Goal: Task Accomplishment & Management: Use online tool/utility

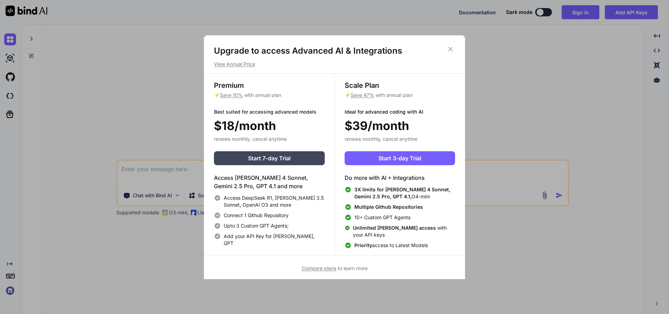
click at [520, 90] on div "Upgrade to access Advanced AI & Integrations View Annual Price Premium ⚡ Save 1…" at bounding box center [334, 157] width 669 height 314
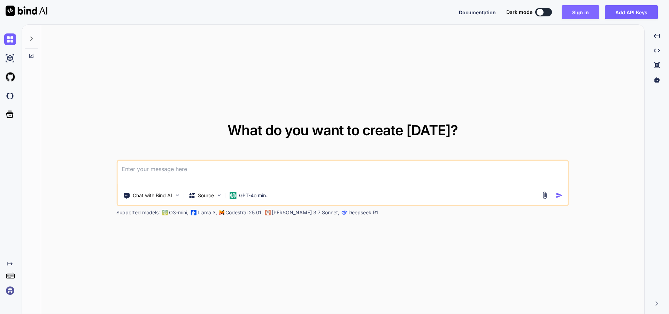
click at [580, 13] on button "Sign in" at bounding box center [580, 12] width 38 height 14
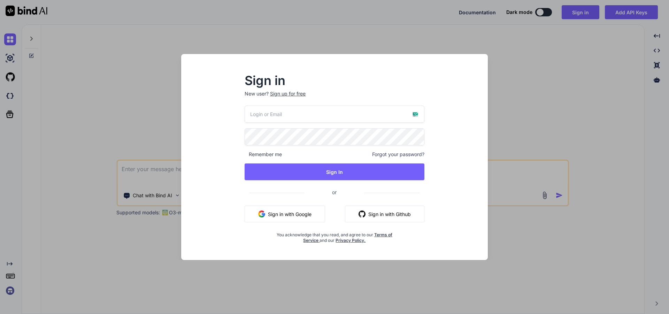
click at [287, 96] on div "Sign up for free" at bounding box center [288, 93] width 36 height 7
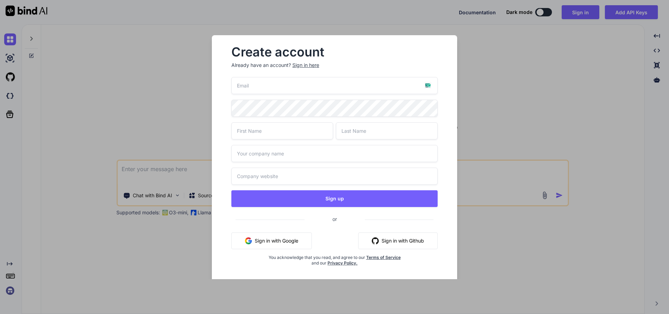
click at [403, 86] on input "email" at bounding box center [334, 85] width 206 height 17
paste input "seeker0395@oskarstalbergcitygenerator.com"
type input "seeker0395@oskarstalbergcitygenerator.com"
click at [296, 129] on input "text" at bounding box center [282, 130] width 102 height 17
type input "wewe"
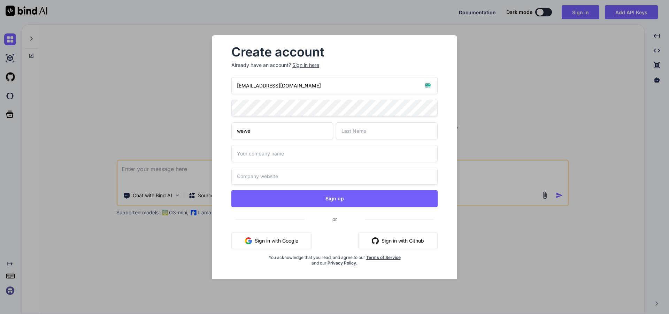
click at [361, 134] on input "text" at bounding box center [387, 130] width 102 height 17
type input "rere"
click at [307, 150] on input "text" at bounding box center [334, 153] width 206 height 17
paste input "seeker0395@oskarstalbergcitygenerator.com"
type input "seeker0395@oskarstalbergcitygenerator.com"
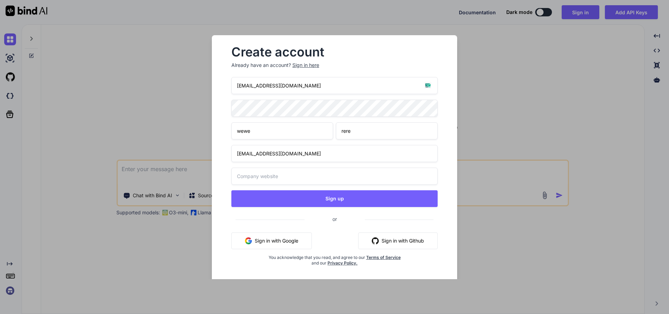
click at [299, 181] on input "text" at bounding box center [334, 176] width 206 height 17
paste input "seeker0395@oskarstalbergcitygenerator.com"
type input "seeker0395@oskarstalbergcitygenerator.com"
drag, startPoint x: 265, startPoint y: 154, endPoint x: 431, endPoint y: 156, distance: 166.2
click at [426, 155] on input "seeker0395@oskarstalbergcitygenerator.com" at bounding box center [334, 153] width 206 height 17
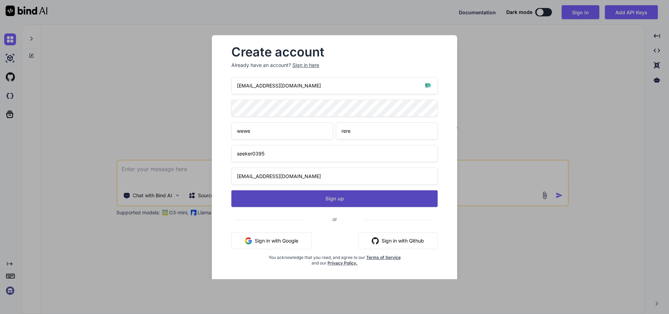
type input "seeker0395"
click at [335, 194] on button "Sign up" at bounding box center [334, 198] width 206 height 17
type textarea "x"
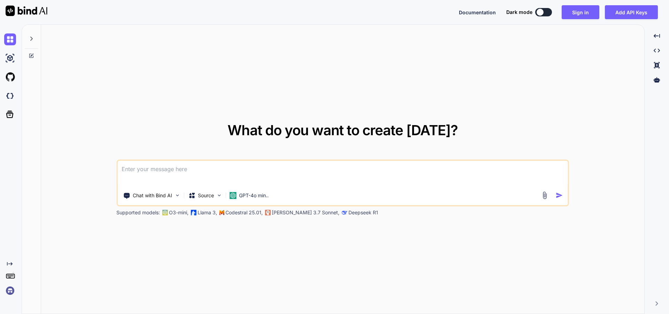
click at [15, 291] on img at bounding box center [10, 291] width 12 height 12
click at [11, 285] on img at bounding box center [10, 291] width 12 height 12
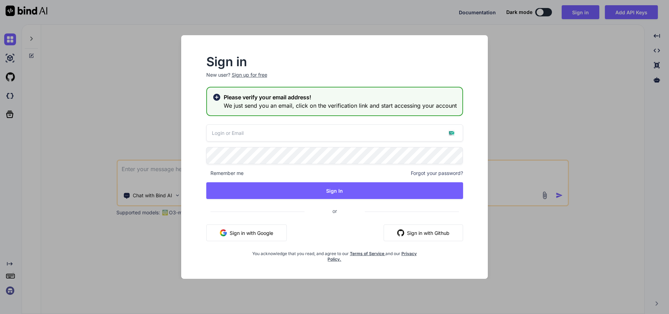
click at [258, 129] on input "email" at bounding box center [334, 132] width 257 height 17
paste input "[EMAIL_ADDRESS][DOMAIN_NAME]"
type input "[EMAIL_ADDRESS][DOMAIN_NAME]"
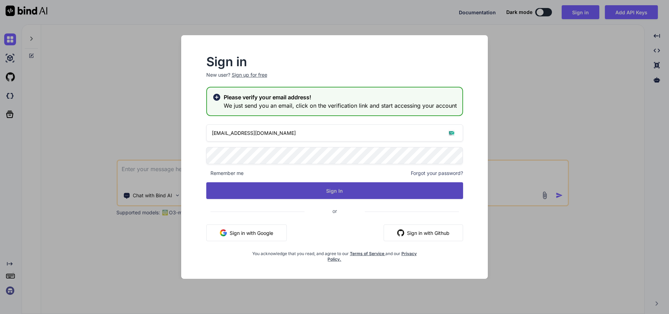
click at [296, 185] on button "Sign In" at bounding box center [334, 190] width 257 height 17
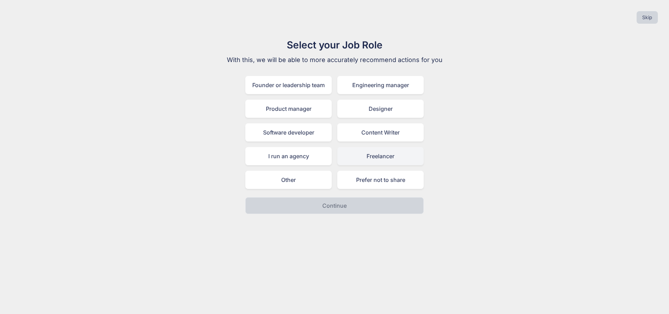
click at [377, 162] on div "Freelancer" at bounding box center [380, 156] width 86 height 18
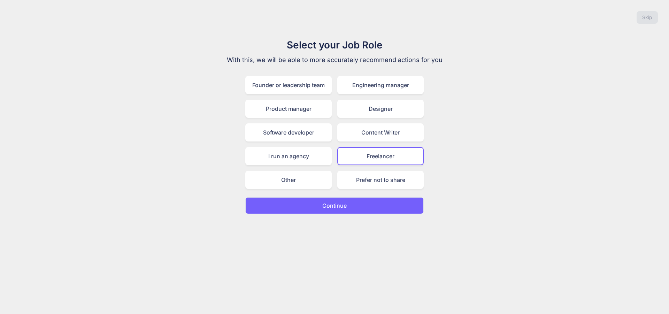
click at [365, 203] on button "Continue" at bounding box center [334, 205] width 178 height 17
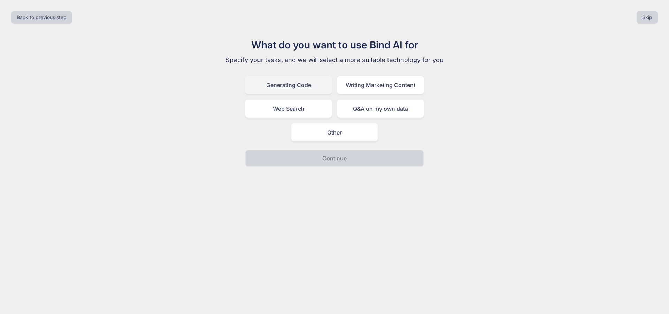
click at [287, 86] on div "Generating Code" at bounding box center [288, 85] width 86 height 18
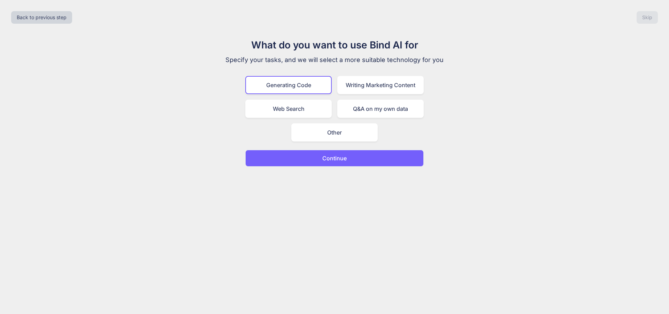
click at [366, 156] on button "Continue" at bounding box center [334, 158] width 178 height 17
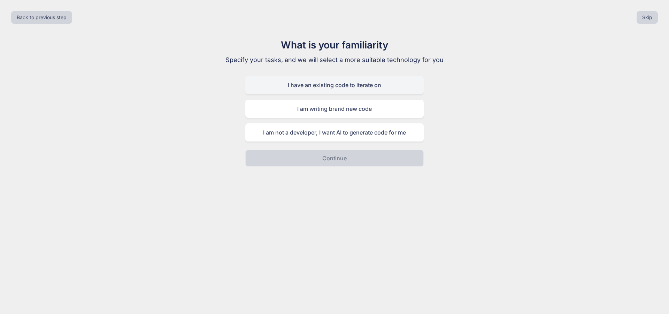
click at [327, 88] on div "I have an existing code to iterate on" at bounding box center [334, 85] width 178 height 18
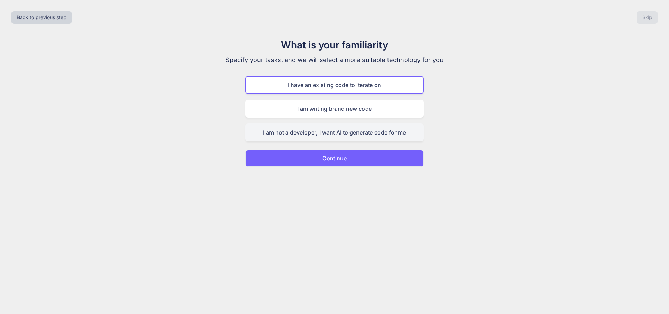
click at [339, 140] on div "I am not a developer, I want AI to generate code for me" at bounding box center [334, 132] width 178 height 18
click at [350, 154] on button "Continue" at bounding box center [334, 158] width 178 height 17
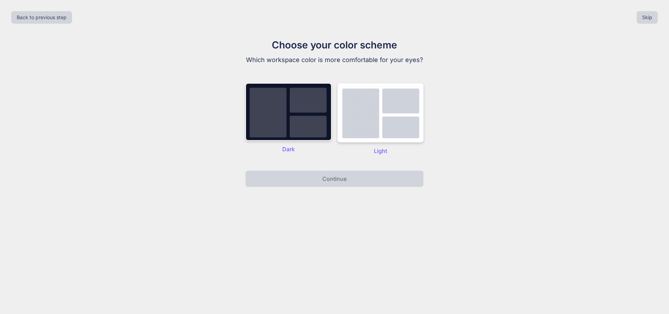
click at [381, 142] on img at bounding box center [380, 113] width 86 height 60
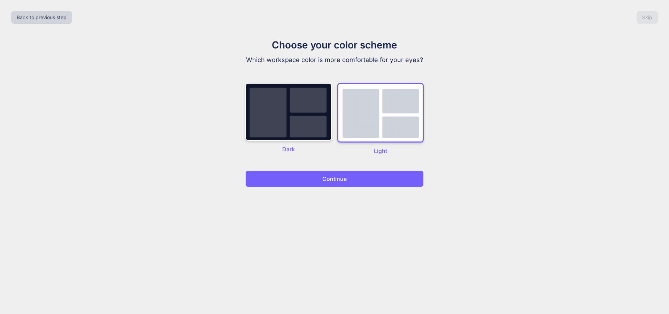
click at [359, 187] on button "Continue" at bounding box center [334, 178] width 178 height 17
click at [358, 210] on div "Back to previous step Skip Choose your color scheme Which workspace color is mo…" at bounding box center [334, 157] width 669 height 314
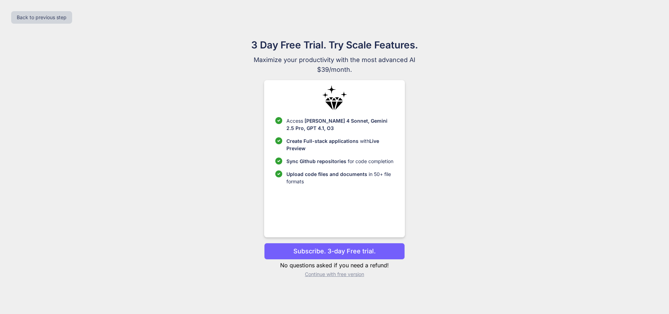
click at [342, 276] on p "Continue with free version" at bounding box center [334, 274] width 140 height 7
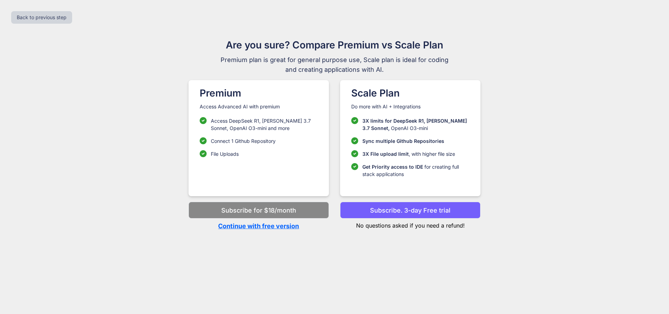
click at [265, 232] on div "Back to previous step Are you sure? Compare Premium vs Scale Plan Premium plan …" at bounding box center [334, 157] width 669 height 314
click at [269, 228] on p "Continue with free version" at bounding box center [258, 225] width 140 height 9
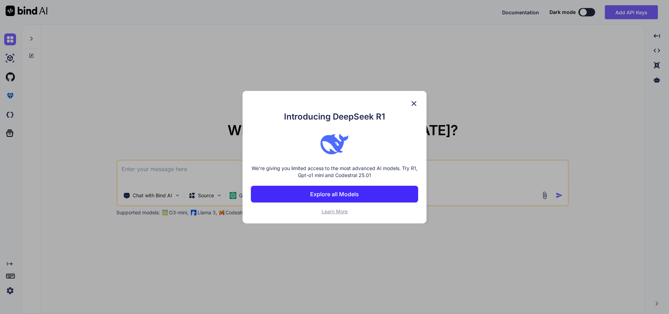
type textarea "x"
click at [415, 102] on img at bounding box center [414, 103] width 8 height 8
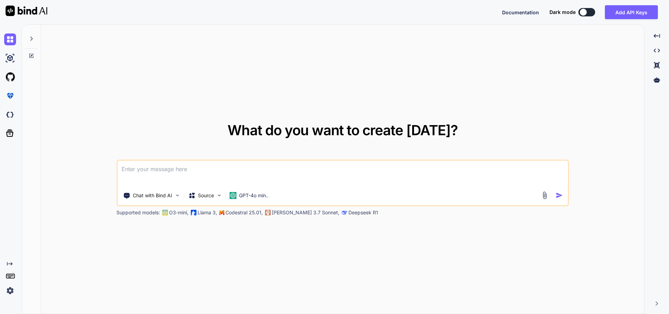
click at [4, 111] on div at bounding box center [9, 114] width 19 height 19
click at [9, 117] on img at bounding box center [10, 115] width 12 height 12
click at [311, 171] on textarea at bounding box center [342, 174] width 450 height 26
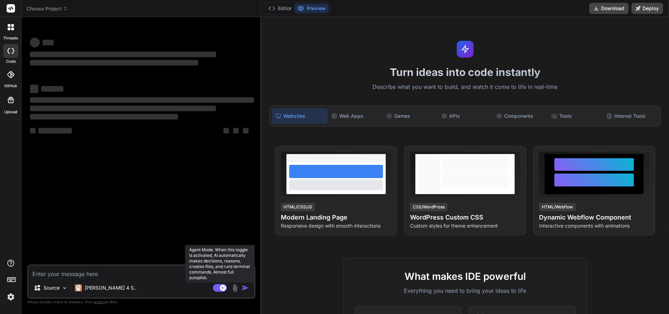
click at [216, 289] on rect at bounding box center [220, 288] width 14 height 8
type textarea "x"
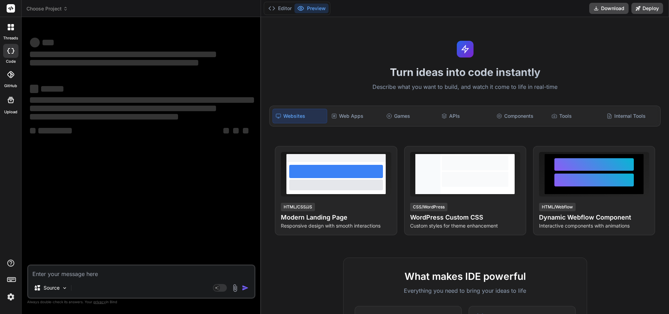
paste textarea "Buat aplikasi fitness berbasis swipe seperti Tinder untuk menemukan partner wor…"
type textarea "Buat aplikasi fitness berbasis swipe seperti Tinder untuk menemukan partner wor…"
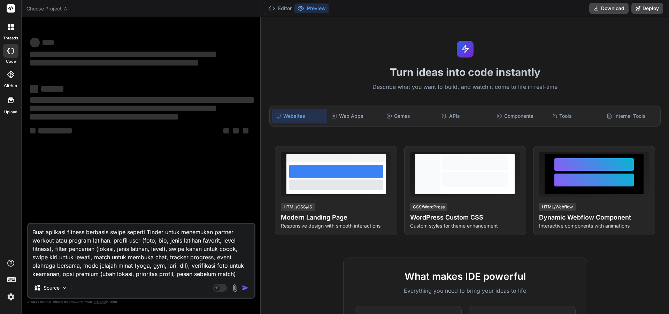
type textarea "x"
type textarea "Buat aplikasi fitness berbasis swipe seperti Tinder untuk menemukan partner wor…"
type textarea "x"
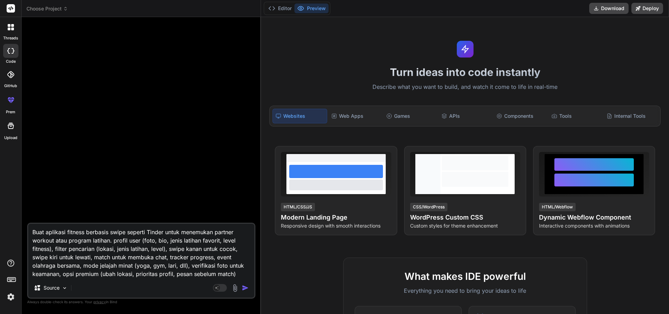
click at [58, 248] on textarea "Buat aplikasi fitness berbasis swipe seperti Tinder untuk menemukan partner wor…" at bounding box center [141, 251] width 226 height 54
type textarea "x"
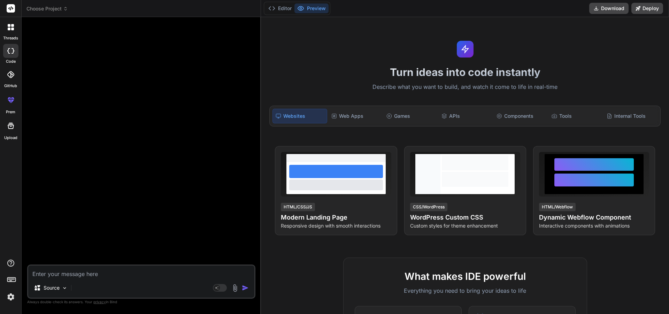
drag, startPoint x: 59, startPoint y: 248, endPoint x: 62, endPoint y: 270, distance: 21.8
paste textarea "Buat aplikasi fitness berbasis swipe seperti Tinder untuk menemukan partner wor…"
type textarea "Buat aplikasi fitness berbasis swipe seperti Tinder untuk menemukan partner wor…"
type textarea "x"
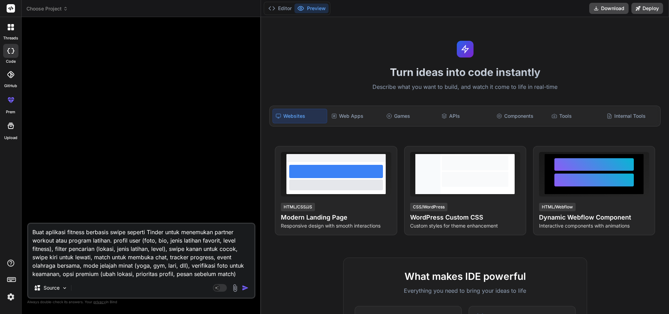
click at [189, 264] on textarea "Buat aplikasi fitness berbasis swipe seperti Tinder untuk menemukan partner wor…" at bounding box center [141, 251] width 226 height 54
drag, startPoint x: 189, startPoint y: 264, endPoint x: 199, endPoint y: 280, distance: 18.6
click at [199, 281] on div "Buat aplikasi fitness berbasis swipe seperti Tinder untuk menemukan partner wor…" at bounding box center [141, 261] width 228 height 76
type textarea "Buat aplikasi fitness berbasis swipe seperti Tinder untuk menemukan partner wor…"
type textarea "x"
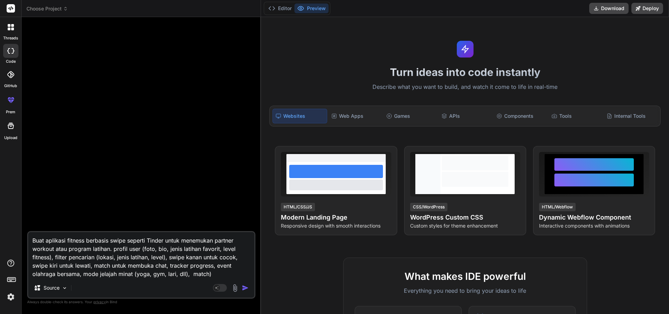
click at [213, 272] on textarea "Buat aplikasi fitness berbasis swipe seperti Tinder untuk menemukan partner wor…" at bounding box center [141, 255] width 226 height 46
type textarea "Buat aplikasi fitness berbasis swipe seperti Tinder untuk menemukan partner wor…"
click at [244, 288] on img "button" at bounding box center [245, 287] width 7 height 7
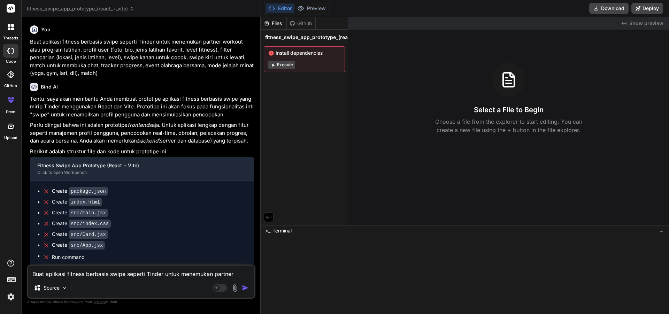
click at [189, 226] on div "Create src/index.css" at bounding box center [145, 223] width 204 height 7
click at [204, 142] on p "Perlu diingat bahwa ini adalah prototipe frontend saja. Untuk aplikasi lengkap …" at bounding box center [142, 133] width 224 height 24
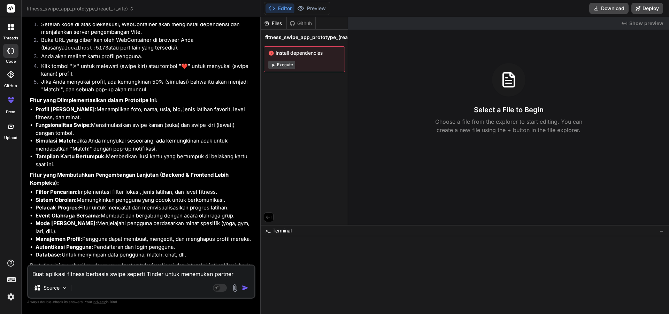
scroll to position [305, 0]
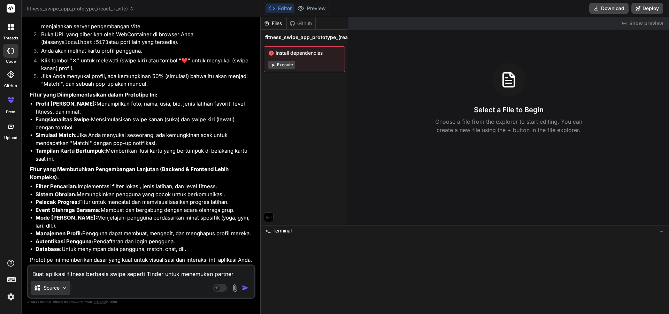
click at [55, 290] on p "Source" at bounding box center [52, 287] width 16 height 7
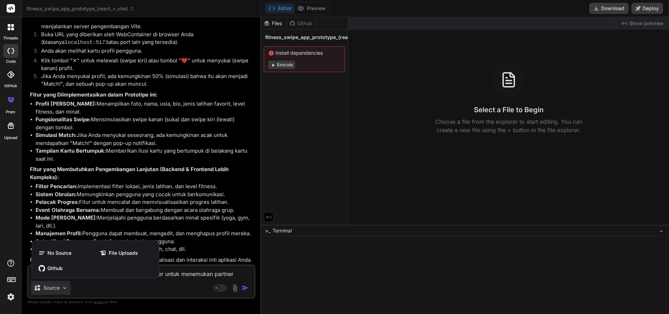
click at [174, 268] on div at bounding box center [334, 157] width 669 height 314
type textarea "x"
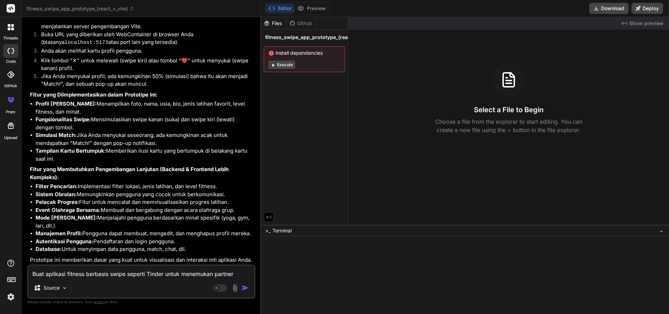
click at [170, 274] on textarea "Buat aplikasi fitness berbasis swipe seperti Tinder untuk menemukan partner wor…" at bounding box center [141, 271] width 226 height 13
click at [274, 60] on div "Install dependencies Execute" at bounding box center [304, 59] width 81 height 26
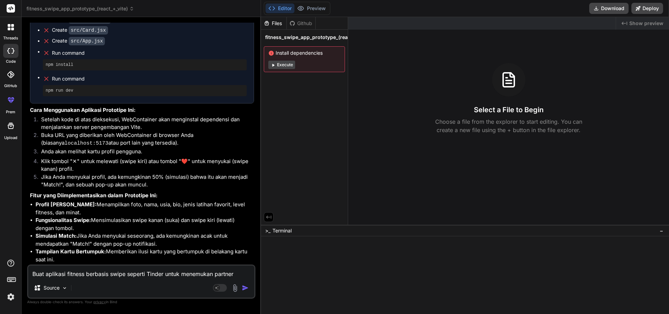
scroll to position [200, 0]
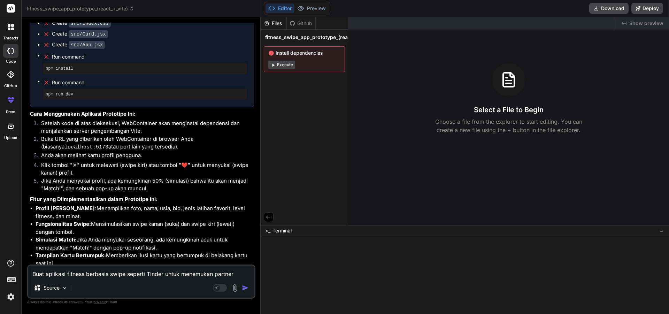
click at [280, 70] on div "Install dependencies Execute" at bounding box center [304, 59] width 81 height 26
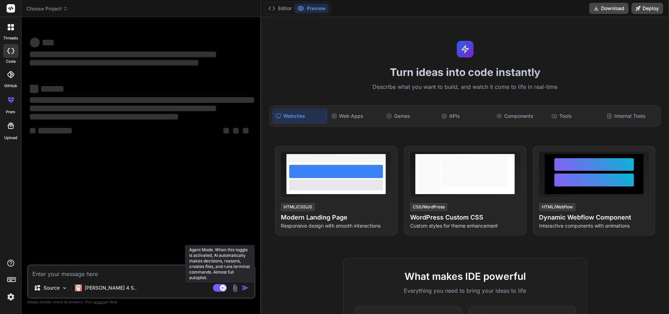
click at [218, 286] on rect at bounding box center [220, 288] width 14 height 8
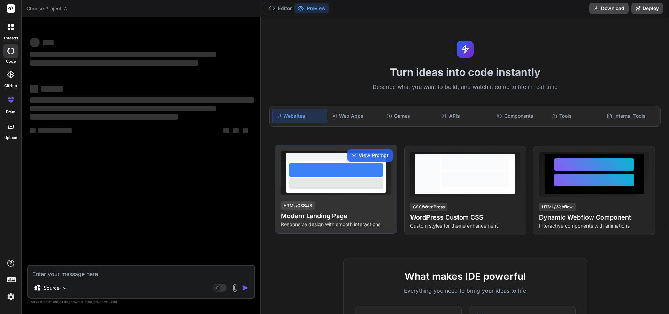
type textarea "x"
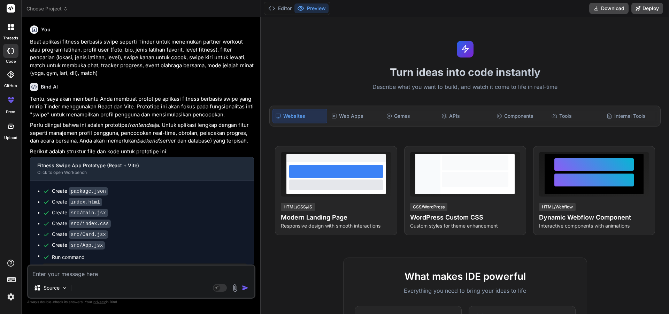
drag, startPoint x: 375, startPoint y: 57, endPoint x: 370, endPoint y: 53, distance: 7.0
click at [375, 57] on div "Turn ideas into code instantly Describe what you want to build, and watch it co…" at bounding box center [465, 165] width 408 height 297
click at [315, 10] on button "Preview" at bounding box center [311, 8] width 34 height 10
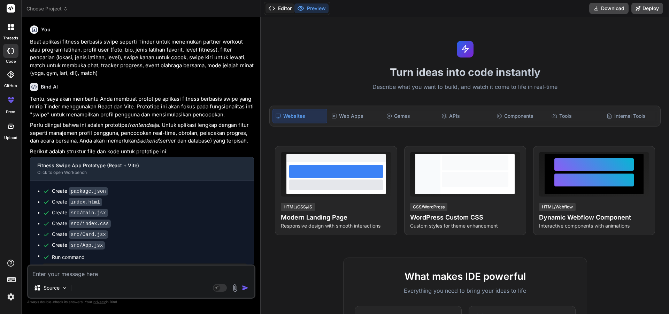
click at [281, 6] on button "Editor" at bounding box center [279, 8] width 29 height 10
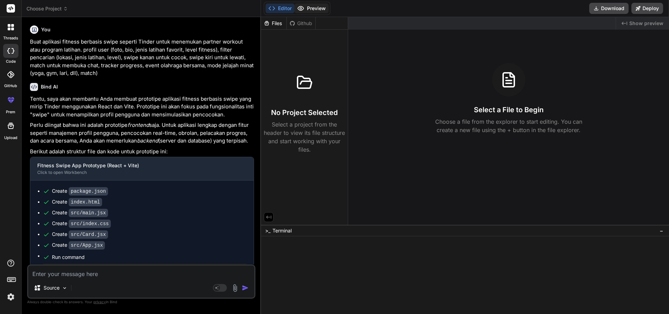
click at [305, 8] on button "Preview" at bounding box center [311, 8] width 34 height 10
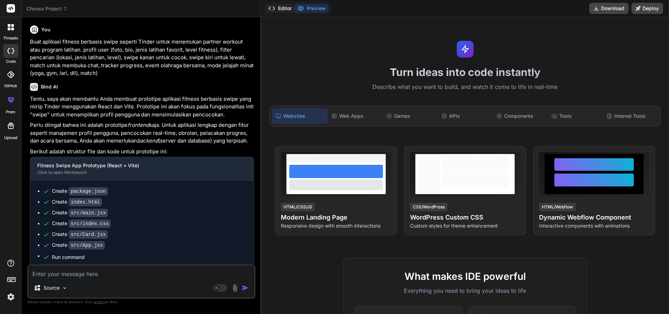
click at [283, 8] on button "Editor" at bounding box center [279, 8] width 29 height 10
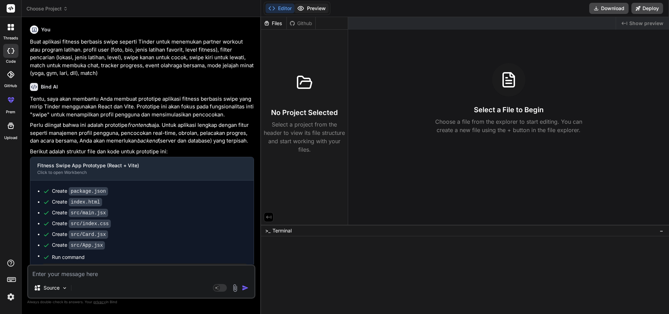
click at [307, 9] on button "Preview" at bounding box center [311, 8] width 34 height 10
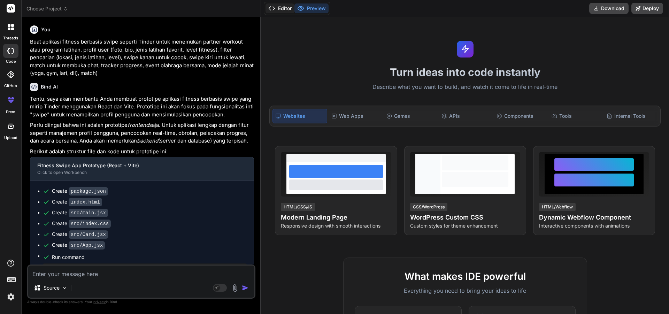
click at [284, 9] on button "Editor" at bounding box center [279, 8] width 29 height 10
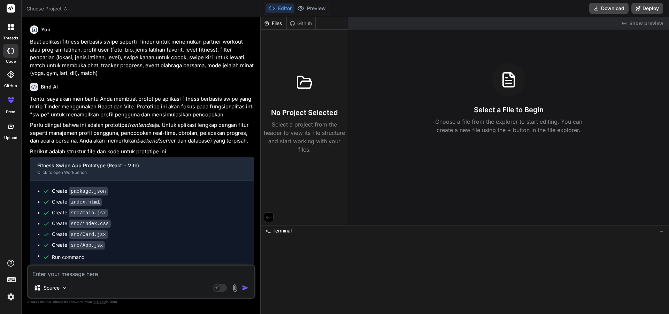
click at [315, 111] on h3 "No Project Selected" at bounding box center [304, 113] width 67 height 10
click at [270, 213] on button at bounding box center [269, 217] width 10 height 10
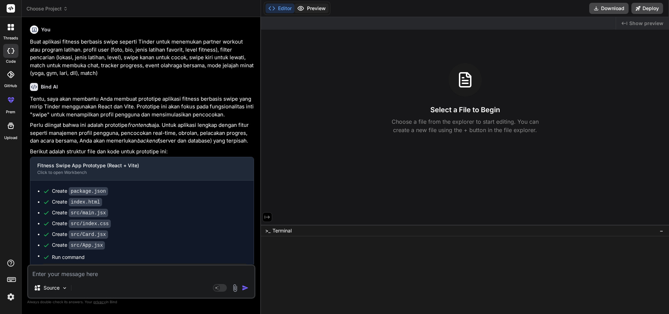
click at [304, 9] on button "Preview" at bounding box center [311, 8] width 34 height 10
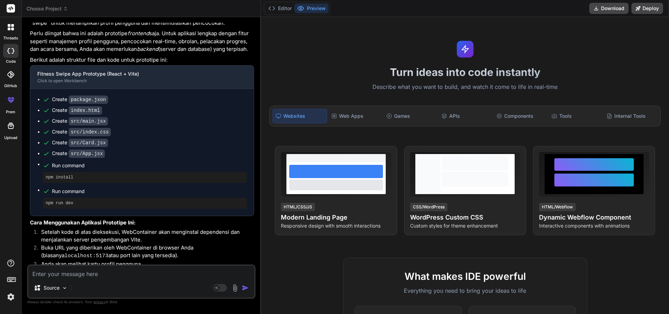
scroll to position [244, 0]
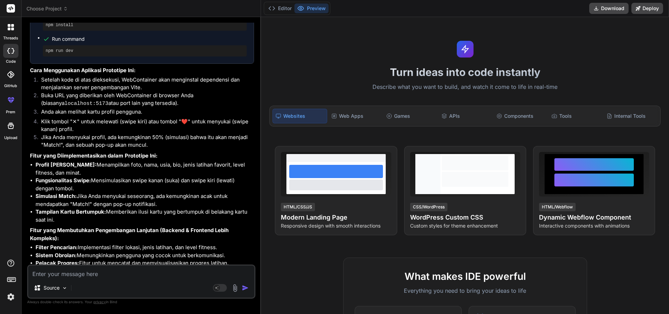
click at [169, 273] on textarea at bounding box center [141, 271] width 226 height 13
type textarea "a"
type textarea "x"
type textarea "ap"
type textarea "x"
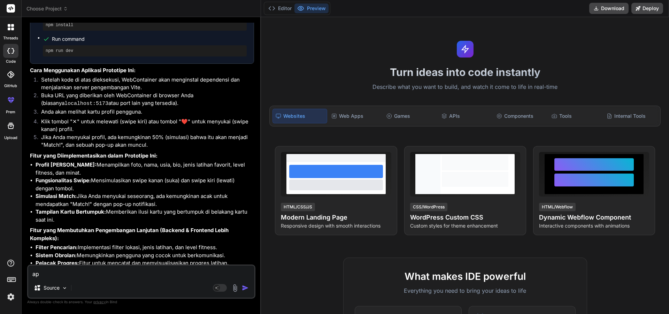
type textarea "apl"
type textarea "x"
type textarea "apli"
type textarea "x"
type textarea "aplia"
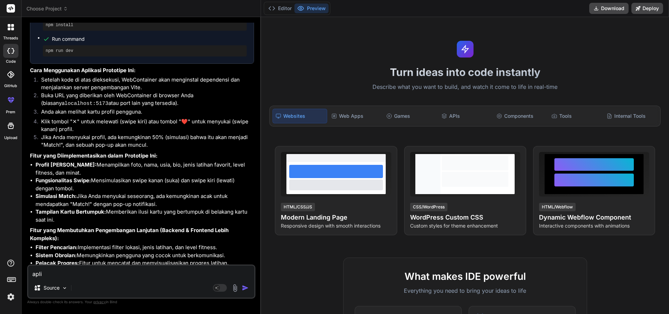
type textarea "x"
type textarea "apli"
type textarea "x"
type textarea "apl"
type textarea "x"
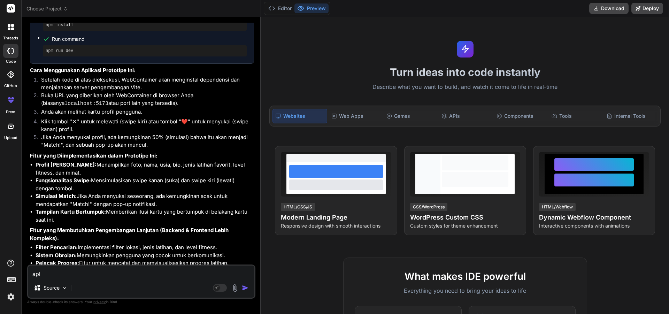
type textarea "apli"
type textarea "x"
type textarea "aplik"
type textarea "x"
type textarea "aplika"
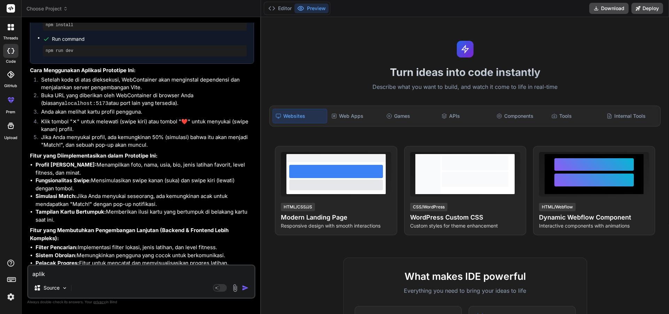
type textarea "x"
type textarea "aplikas"
type textarea "x"
type textarea "aplikasi"
type textarea "x"
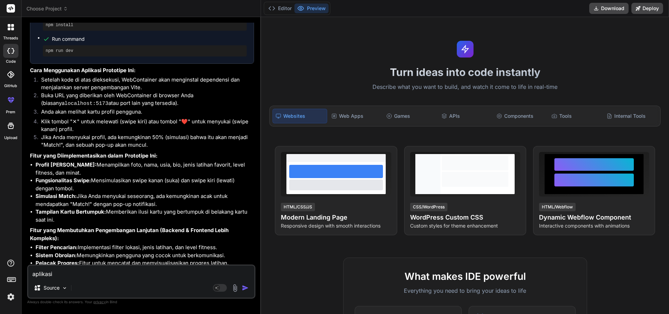
type textarea "aplikasi"
type textarea "x"
type textarea "aplikasi t"
type textarea "x"
type textarea "aplikasi ti"
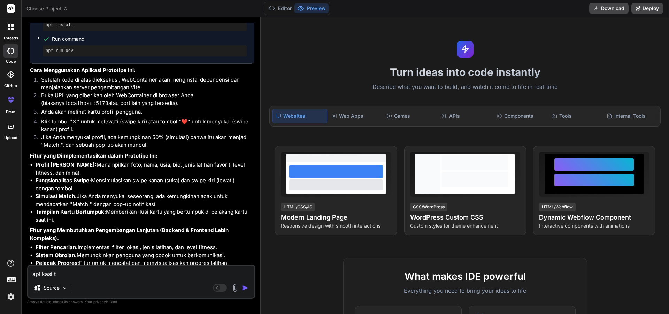
type textarea "x"
type textarea "aplikasi tid"
type textarea "x"
type textarea "aplikasi tida"
type textarea "x"
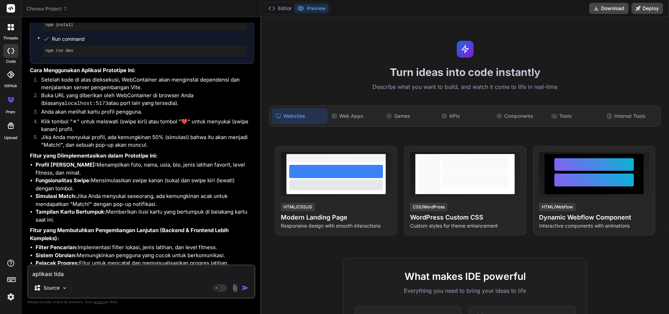
type textarea "aplikasi tidak"
type textarea "x"
type textarea "aplikasi tidak"
type textarea "x"
type textarea "aplikasi tidak b"
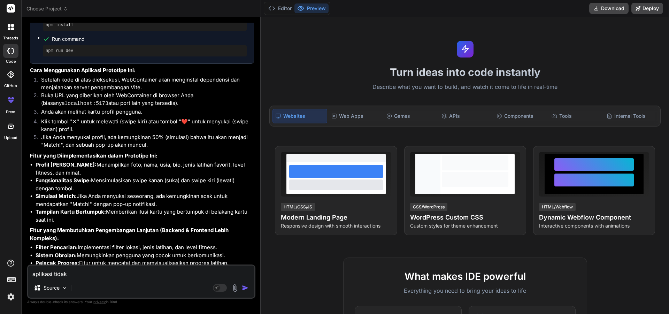
type textarea "x"
type textarea "aplikasi tidak be"
type textarea "x"
type textarea "aplikasi tidak ber"
type textarea "x"
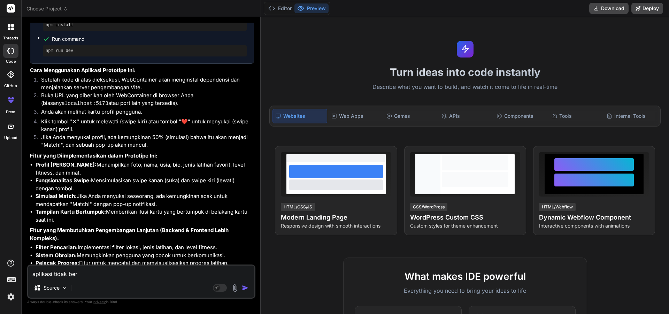
type textarea "aplikasi tidak berf"
type textarea "x"
type textarea "aplikasi tidak berfu"
type textarea "x"
type textarea "aplikasi tidak berfubn"
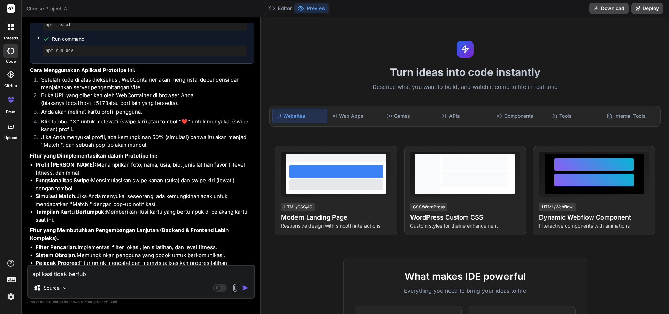
type textarea "x"
type textarea "aplikasi tidak berfub"
type textarea "x"
type textarea "aplikasi tidak berfu"
type textarea "x"
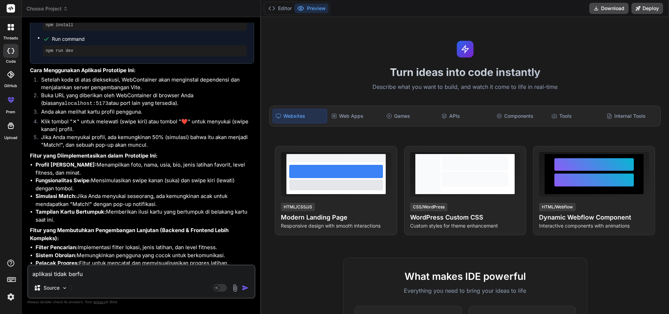
type textarea "aplikasi tidak berfun"
type textarea "x"
type textarea "aplikasi tidak berfung"
type textarea "x"
type textarea "aplikasi tidak berfungs"
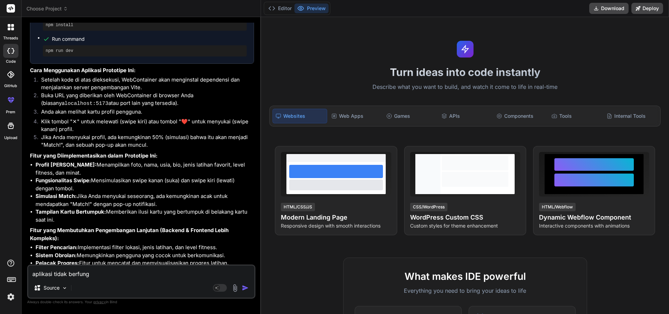
type textarea "x"
type textarea "aplikasi tidak berfungsj"
type textarea "x"
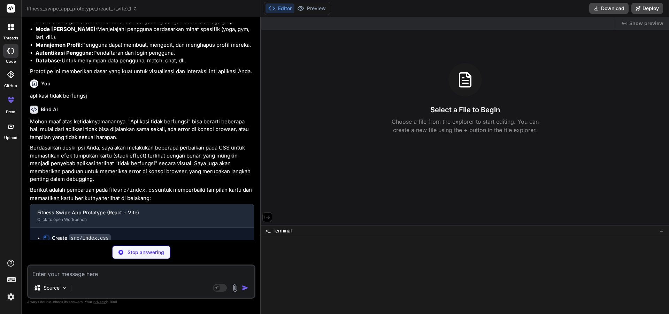
scroll to position [501, 0]
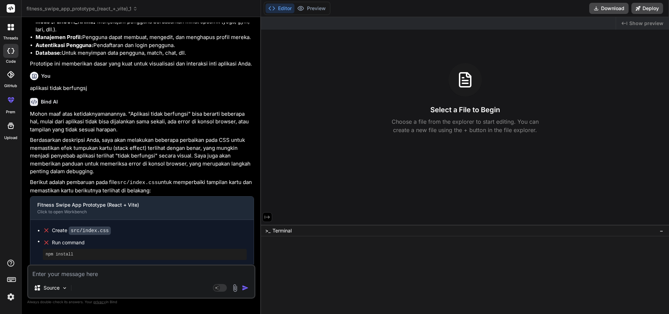
click at [310, 3] on div "Editor Preview Disabled until preview for your project is generated" at bounding box center [297, 8] width 67 height 13
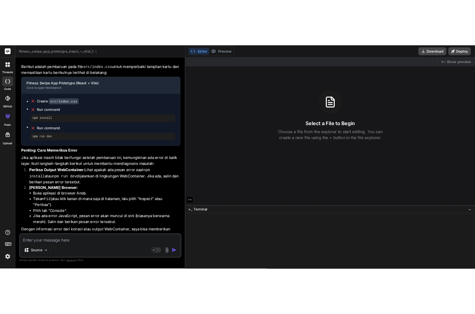
scroll to position [657, 0]
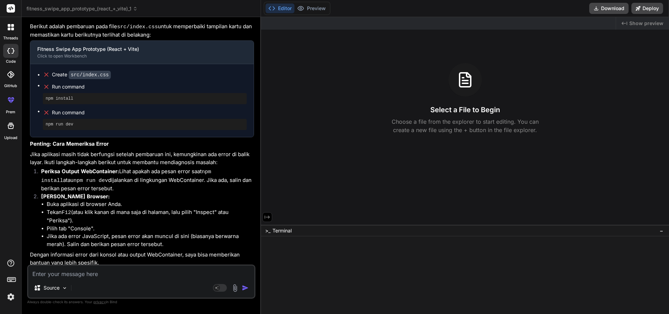
click at [315, 216] on div at bounding box center [465, 218] width 408 height 14
click at [608, 11] on button "Download" at bounding box center [608, 8] width 39 height 11
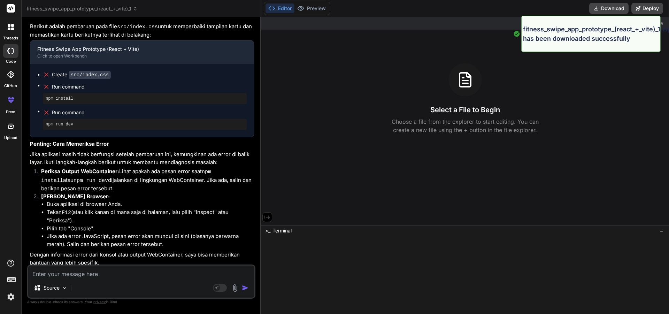
click at [567, 68] on div "Select a File to Begin Choose a file from the explorer to start editing. You ca…" at bounding box center [465, 98] width 408 height 71
drag, startPoint x: 566, startPoint y: 68, endPoint x: 548, endPoint y: 64, distance: 18.4
click at [564, 68] on div "Select a File to Begin Choose a file from the explorer to start editing. You ca…" at bounding box center [465, 98] width 408 height 71
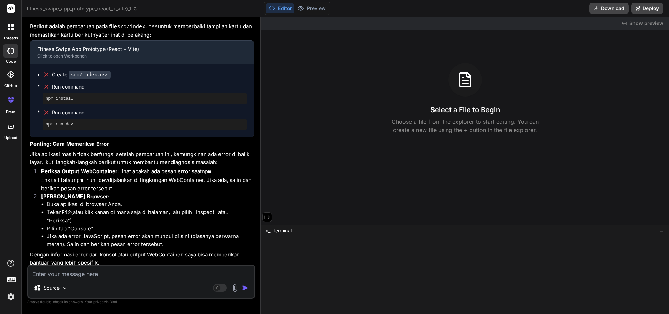
click at [283, 254] on div at bounding box center [461, 255] width 395 height 7
click at [265, 230] on span ">_" at bounding box center [267, 230] width 5 height 7
drag, startPoint x: 278, startPoint y: 230, endPoint x: 545, endPoint y: 236, distance: 266.5
click at [280, 230] on span "Terminal" at bounding box center [281, 230] width 19 height 7
click at [663, 226] on button "−" at bounding box center [661, 230] width 7 height 11
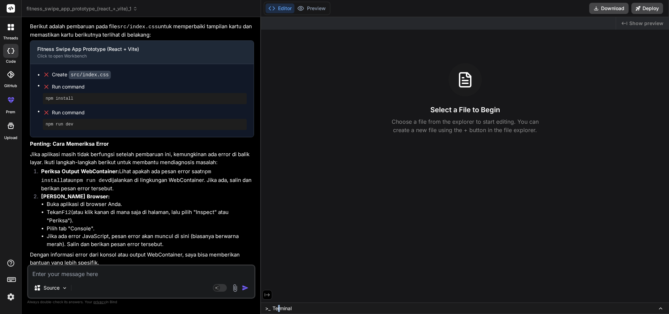
click at [664, 306] on button at bounding box center [660, 308] width 8 height 8
drag, startPoint x: 563, startPoint y: 44, endPoint x: 465, endPoint y: 43, distance: 97.5
click at [563, 44] on div "Created with Pixso. Show preview Select a File to Begin Choose a file from the …" at bounding box center [465, 159] width 408 height 285
click at [10, 298] on img at bounding box center [11, 297] width 12 height 12
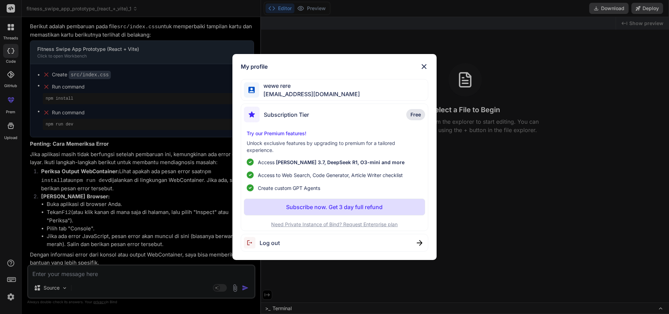
click at [521, 181] on div "My profile wewe rere seeker0395@oskarstalbergcitygenerator.com Subscription Tie…" at bounding box center [334, 157] width 669 height 314
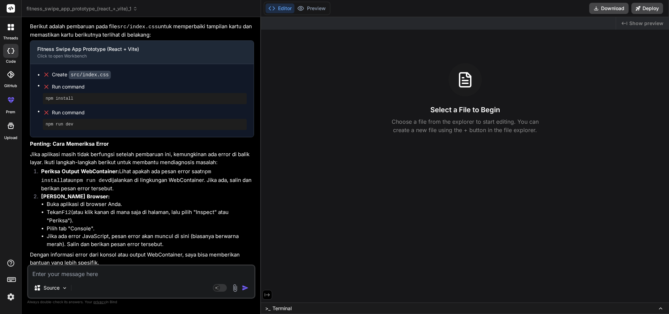
type textarea "x"
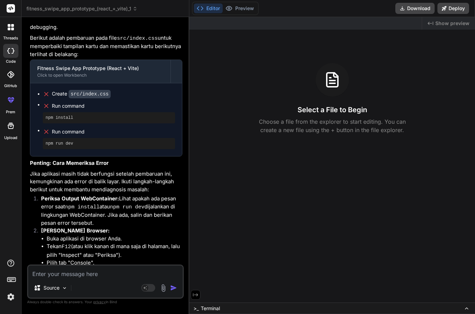
scroll to position [778, 0]
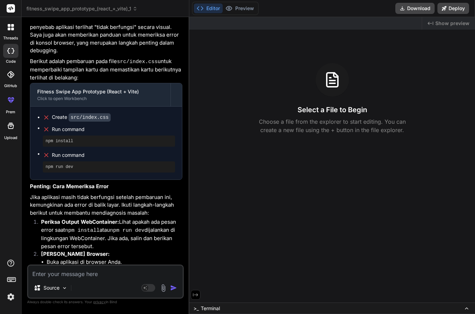
drag, startPoint x: 184, startPoint y: 166, endPoint x: 172, endPoint y: 207, distance: 42.2
click at [185, 168] on div "Bind AI Web Search Created with Pixso. Code Generator You Buat aplikasi fitness…" at bounding box center [106, 165] width 168 height 296
click at [162, 225] on li "Periksa Output WebContainer: Lihat apakah ada pesan error saat npm install atau…" at bounding box center [109, 234] width 147 height 32
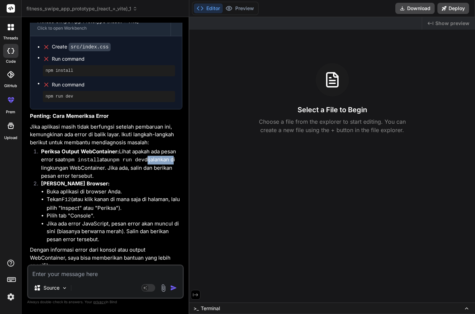
scroll to position [853, 0]
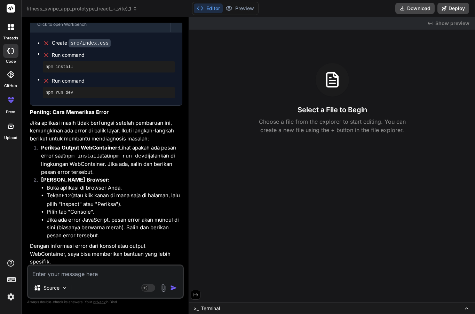
click at [98, 276] on textarea at bounding box center [105, 271] width 155 height 13
paste textarea "false 'layout' AuthCheck: Setting up auth state listener cdn.amplitude.com/libs…"
type textarea "false 'layout' AuthCheck: Setting up auth state listener cdn.amplitude.com/libs…"
type textarea "x"
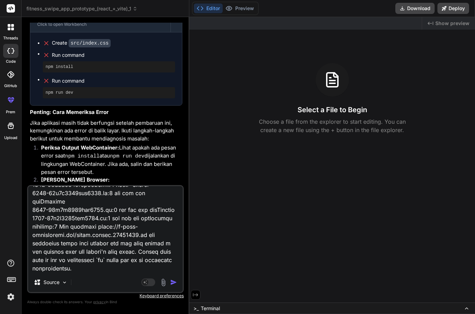
click at [108, 265] on textarea at bounding box center [105, 229] width 155 height 86
paste textarea "5057-11c9b8019bee6855.js:1 false 'layout' 5057-11c9b8019bee6855.js:1 AuthCheck:…"
type textarea "false 'layout' AuthCheck: Setting up auth state listener cdn.amplitude.com/libs…"
type textarea "x"
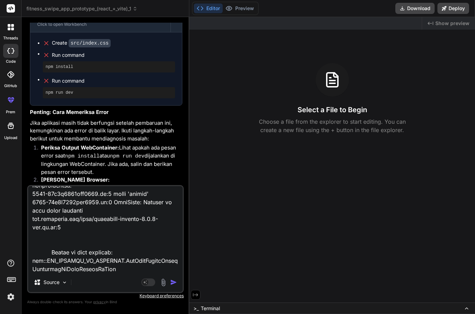
scroll to position [5025, 0]
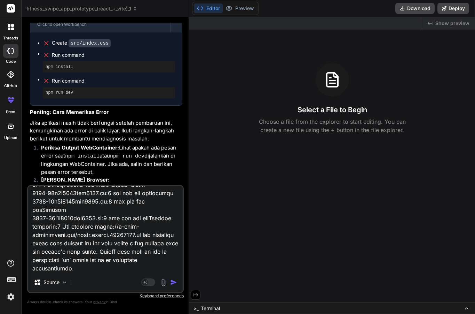
paste textarea "5057-11c9b8019bee6855.js:1 false 'layout' 5057-11c9b8019bee6855.js:1 AuthCheck:…"
type textarea "false 'layout' AuthCheck: Setting up auth state listener cdn.amplitude.com/libs…"
type textarea "x"
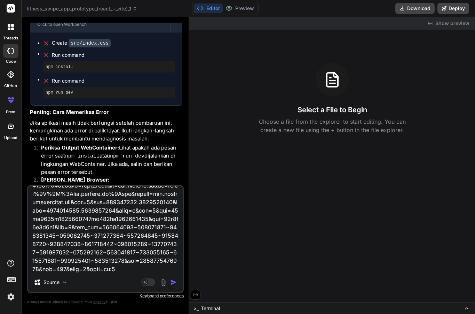
click at [76, 239] on textarea at bounding box center [105, 229] width 155 height 86
type textarea "false 'layout' AuthCheck: Setting up auth state listener cdn.amplitude.com/libs…"
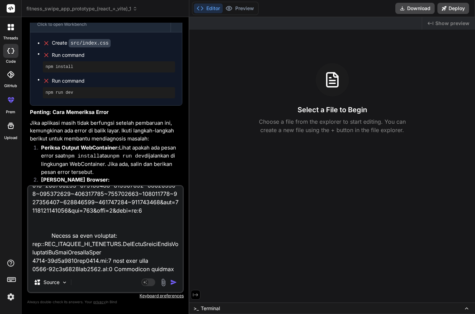
type textarea "x"
type textarea "false 'layout' AuthCheck: Setting up auth state listener cdn.amplitude.com/libs…"
type textarea "x"
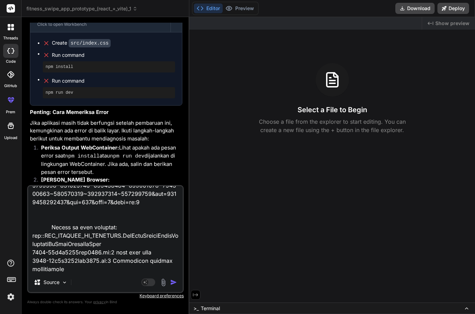
type textarea "false 'layout' AuthCheck: Setting up auth state listener cdn.amplitude.com/libs…"
type textarea "x"
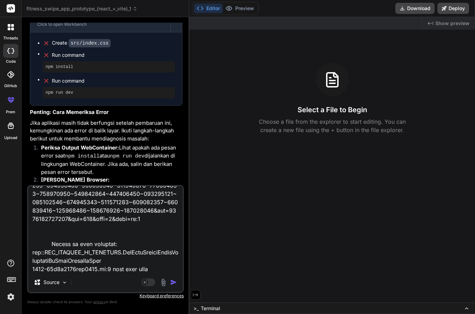
type textarea "false 'layout' AuthCheck: Setting up auth state listener cdn.amplitude.com/libs…"
type textarea "x"
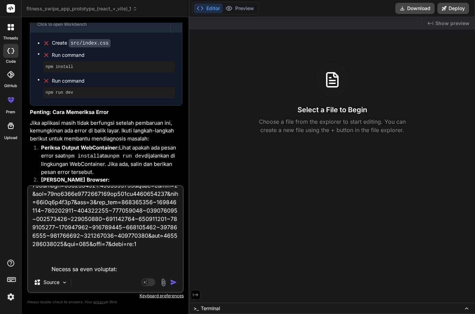
type textarea "false 'layout' AuthCheck: Setting up auth state listener cdn.amplitude.com/libs…"
type textarea "x"
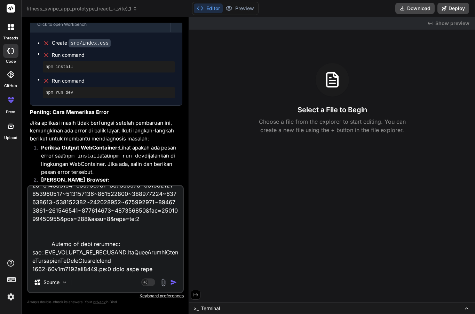
type textarea "false 'layout' AuthCheck: Setting up auth state listener cdn.amplitude.com/libs…"
type textarea "x"
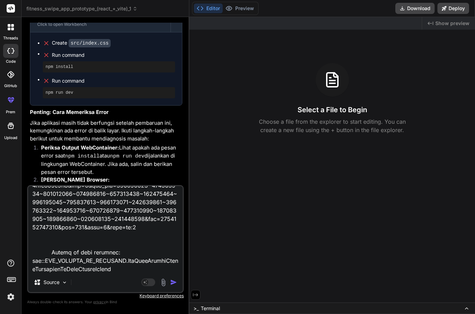
type textarea "false 'layout' AuthCheck: Setting up auth state listener cdn.amplitude.com/libs…"
type textarea "x"
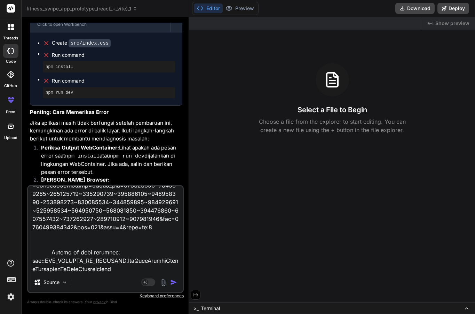
type textarea "false 'layout' AuthCheck: Setting up auth state listener cdn.amplitude.com/libs…"
type textarea "x"
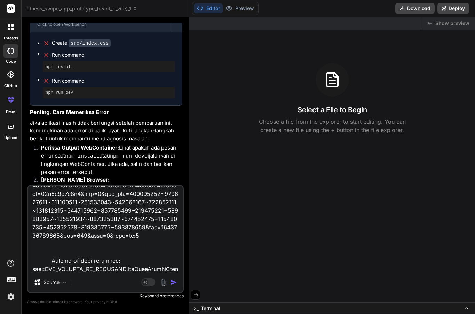
type textarea "false 'layout' AuthCheck: Setting up auth state listener cdn.amplitude.com/libs…"
type textarea "x"
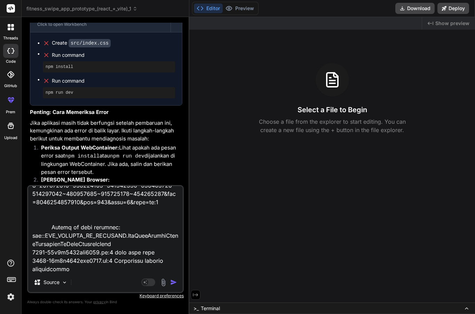
type textarea "false 'layout' AuthCheck: Setting up auth state listener cdn.amplitude.com/libs…"
type textarea "x"
type textarea "false 'layout' AuthCheck: Setting up auth state listener cdn.amplitude.com/libs…"
type textarea "x"
type textarea "false 'layout' AuthCheck: Setting up auth state listener cdn.amplitude.com/libs…"
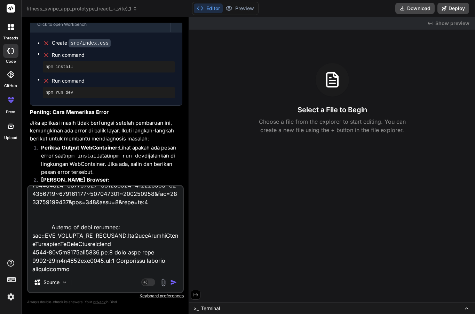
type textarea "x"
type textarea "false 'layout' AuthCheck: Setting up auth state listener cdn.amplitude.com/libs…"
type textarea "x"
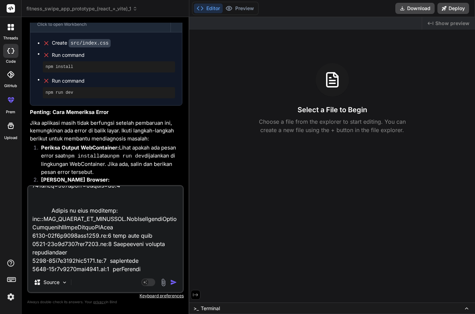
type textarea "false 'layout' AuthCheck: Setting up auth state listener cdn.amplitude.com/libs…"
type textarea "x"
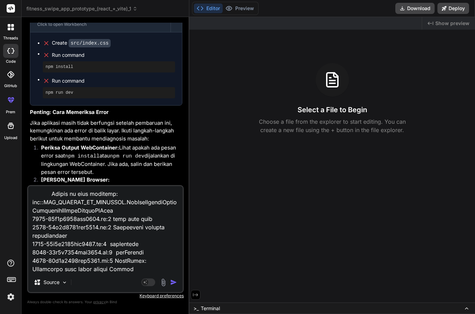
type textarea "false 'layout' AuthCheck: Setting up auth state listener cdn.amplitude.com/libs…"
type textarea "x"
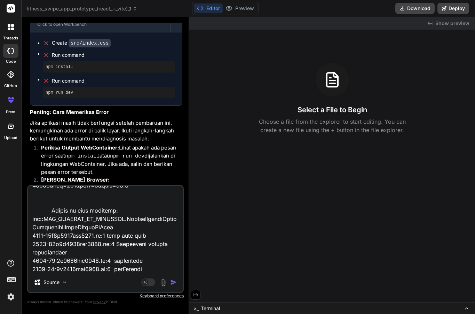
type textarea "false 'layout' AuthCheck: Setting up auth state listener cdn.amplitude.com/libs…"
type textarea "x"
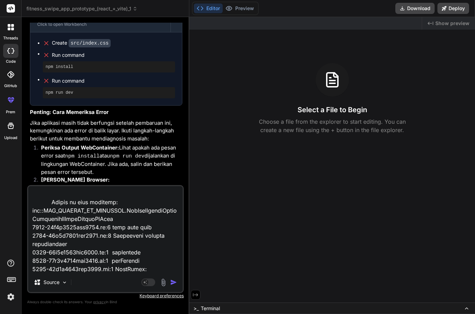
type textarea "false 'layout' AuthCheck: Setting up auth state listener cdn.amplitude.com/libs…"
type textarea "x"
type textarea "false 'layout' AuthCheck: Setting up auth state listener cdn.amplitude.com/libs…"
type textarea "x"
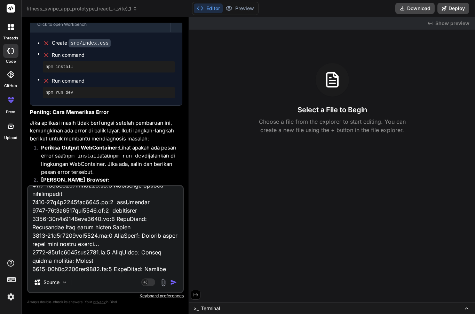
type textarea "false 'layout' AuthCheck: Setting up auth state listener cdn.amplitude.com/libs…"
type textarea "x"
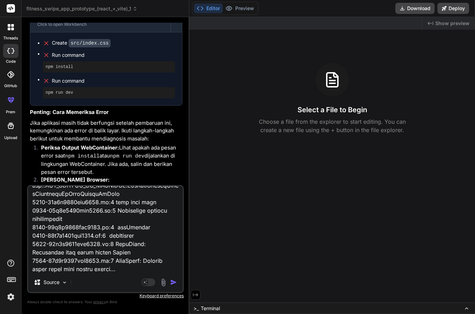
type textarea "false 'layout' AuthCheck: Setting up auth state listener cdn.amplitude.com/libs…"
type textarea "x"
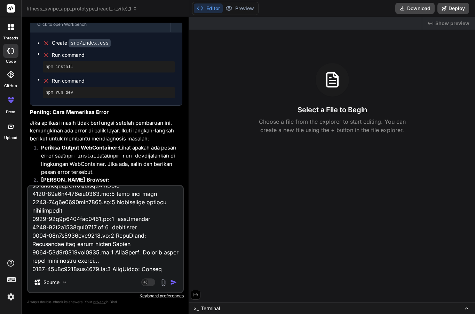
type textarea "false 'layout' AuthCheck: Setting up auth state listener cdn.amplitude.com/libs…"
type textarea "x"
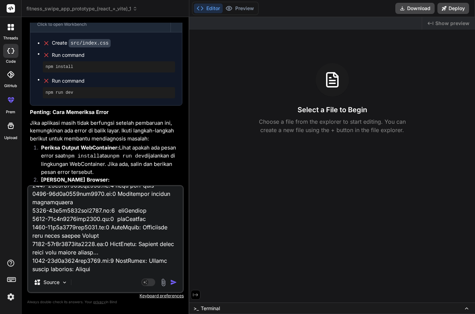
type textarea "false 'layout' AuthCheck: Setting up auth state listener cdn.amplitude.com/libs…"
type textarea "x"
type textarea "false 'layout' AuthCheck: Setting up auth state listener cdn.amplitude.com/libs…"
type textarea "x"
type textarea "false 'layout' AuthCheck: Setting up auth state listener cdn.amplitude.com/libs…"
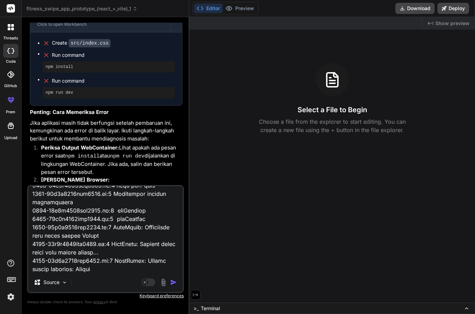
type textarea "x"
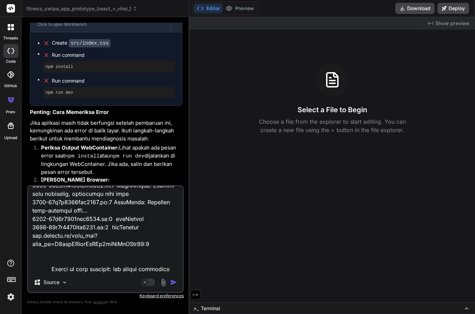
type textarea "false 'layout' AuthCheck: Setting up auth state listener cdn.amplitude.com/libs…"
type textarea "x"
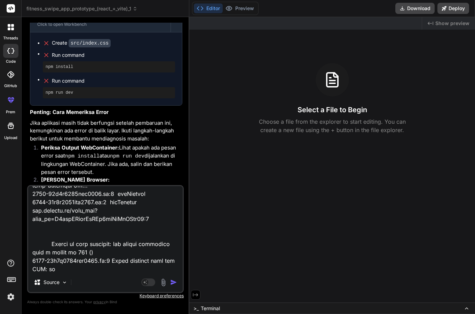
type textarea "false 'layout' AuthCheck: Setting up auth state listener cdn.amplitude.com/libs…"
type textarea "x"
type textarea "false 'layout' AuthCheck: Setting up auth state listener cdn.amplitude.com/libs…"
type textarea "x"
type textarea "false 'layout' AuthCheck: Setting up auth state listener cdn.amplitude.com/libs…"
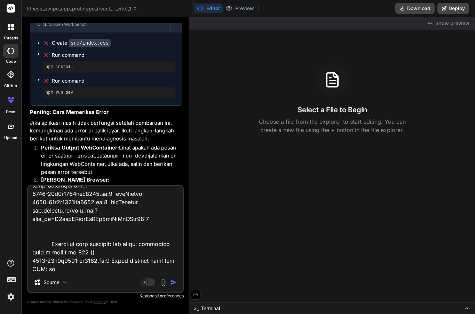
type textarea "x"
type textarea "false 'layout' AuthCheck: Setting up auth state listener cdn.amplitude.com/libs…"
type textarea "x"
type textarea "false 'layout' AuthCheck: Setting up auth state listener cdn.amplitude.com/libs…"
type textarea "x"
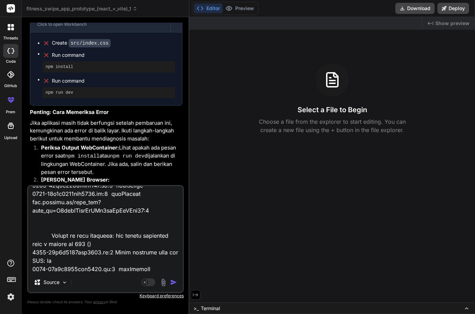
type textarea "false 'layout' AuthCheck: Setting up auth state listener cdn.amplitude.com/libs…"
type textarea "x"
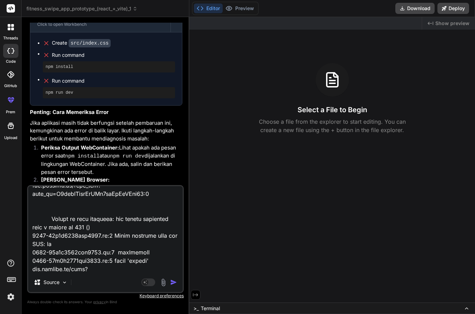
type textarea "false 'layout' AuthCheck: Setting up auth state listener cdn.amplitude.com/libs…"
type textarea "x"
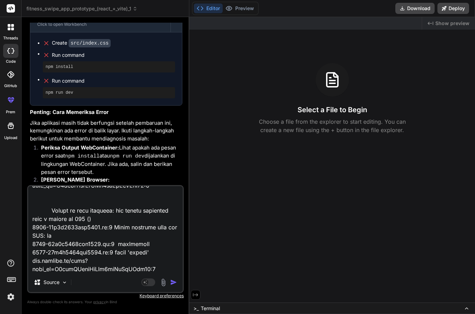
type textarea "false 'layout' AuthCheck: Setting up auth state listener cdn.amplitude.com/libs…"
type textarea "x"
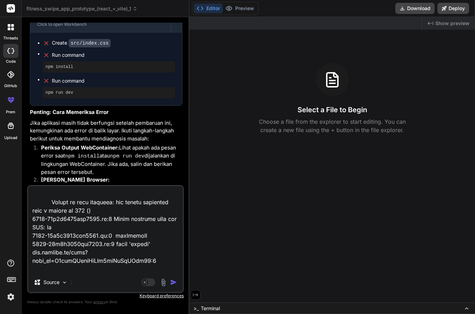
type textarea "false 'layout' AuthCheck: Setting up auth state listener cdn.amplitude.com/libs…"
type textarea "x"
type textarea "false 'layout' AuthCheck: Setting up auth state listener cdn.amplitude.com/libs…"
type textarea "x"
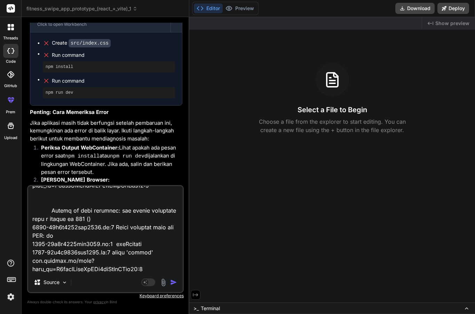
type textarea "false 'layout' AuthCheck: Setting up auth state listener cdn.amplitude.com/libs…"
type textarea "x"
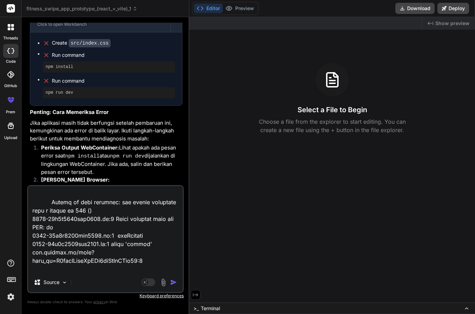
type textarea "false 'layout' AuthCheck: Setting up auth state listener cdn.amplitude.com/libs…"
type textarea "x"
type textarea "false 'layout' AuthCheck: Setting up auth state listener cdn.amplitude.com/libs…"
type textarea "x"
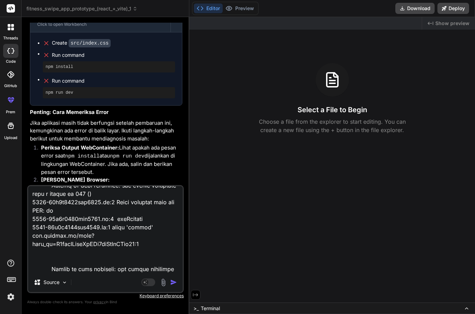
type textarea "false 'layout' AuthCheck: Setting up auth state listener cdn.amplitude.com/libs…"
type textarea "x"
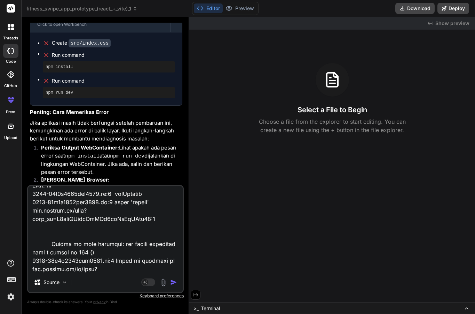
type textarea "false 'layout' AuthCheck: Setting up auth state listener cdn.amplitude.com/libs…"
type textarea "x"
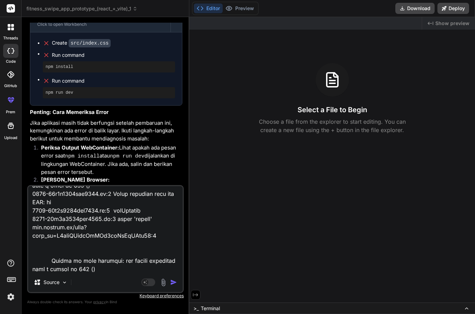
type textarea "false 'layout' AuthCheck: Setting up auth state listener cdn.amplitude.com/libs…"
type textarea "x"
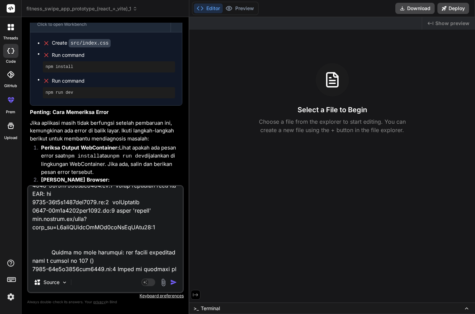
type textarea "false 'layout' AuthCheck: Setting up auth state listener cdn.amplitude.com/libs…"
type textarea "x"
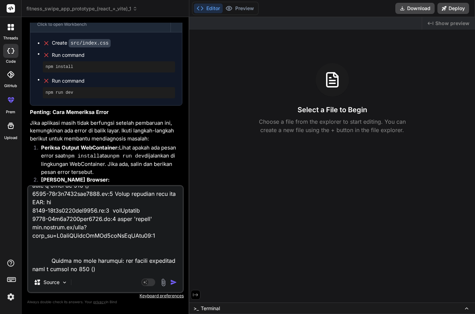
type textarea "false 'layout' AuthCheck: Setting up auth state listener cdn.amplitude.com/libs…"
type textarea "x"
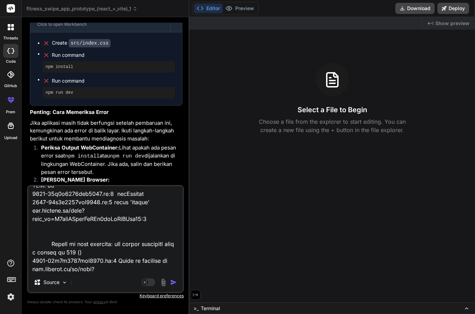
type textarea "false 'layout' AuthCheck: Setting up auth state listener cdn.amplitude.com/libs…"
type textarea "x"
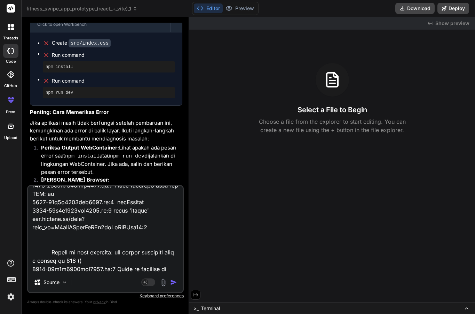
type textarea "false 'layout' AuthCheck: Setting up auth state listener cdn.amplitude.com/libs…"
type textarea "x"
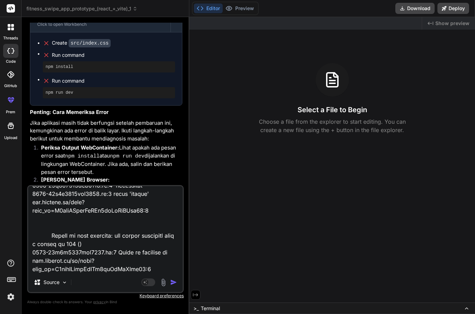
type textarea "false 'layout' AuthCheck: Setting up auth state listener cdn.amplitude.com/libs…"
type textarea "x"
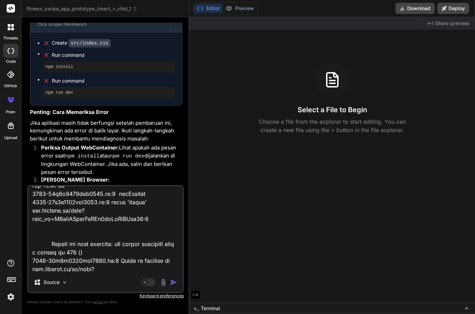
type textarea "false 'layout' AuthCheck: Setting up auth state listener cdn.amplitude.com/libs…"
type textarea "x"
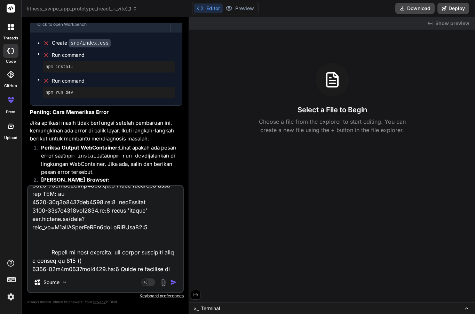
type textarea "false 'layout' AuthCheck: Setting up auth state listener cdn.amplitude.com/libs…"
type textarea "x"
drag, startPoint x: 48, startPoint y: 192, endPoint x: 88, endPoint y: 241, distance: 63.2
click at [49, 192] on textarea at bounding box center [105, 229] width 155 height 86
drag, startPoint x: 88, startPoint y: 241, endPoint x: 87, endPoint y: 247, distance: 6.0
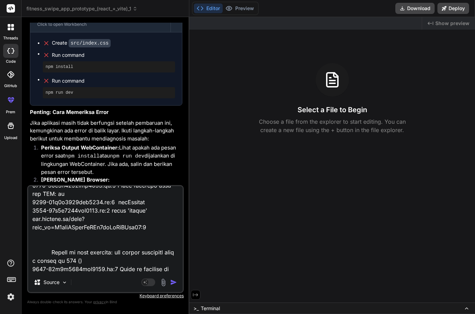
click at [88, 247] on textarea at bounding box center [105, 229] width 155 height 86
type textarea "false 'layout' AuthCheck: Setting up auth state listener cdn.amplitude.com/libs…"
type textarea "x"
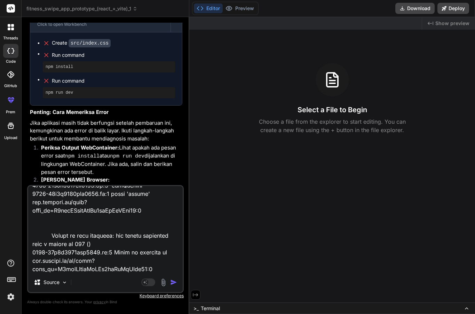
type textarea "false 'layout' AuthCheck: Setting up auth state listener cdn.amplitude.com/libs…"
type textarea "x"
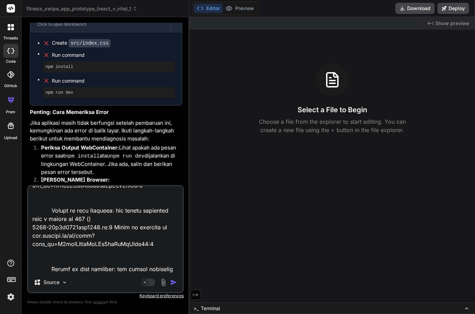
type textarea "false 'layout' AuthCheck: Setting up auth state listener cdn.amplitude.com/libs…"
type textarea "x"
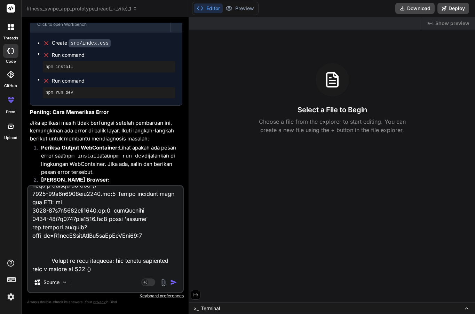
click at [87, 246] on textarea at bounding box center [105, 229] width 155 height 86
type textarea "x"
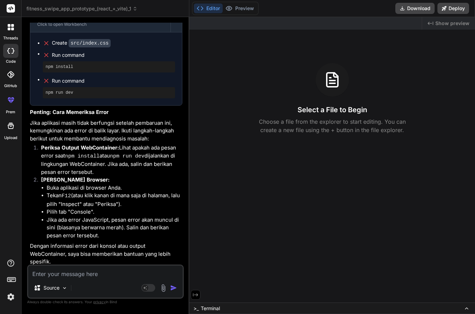
scroll to position [0, 0]
click at [91, 279] on div "Source Agent Mode. When this toggle is activated, AI automatically makes decisi…" at bounding box center [105, 281] width 157 height 34
click at [97, 276] on textarea at bounding box center [105, 271] width 155 height 13
paste textarea "5057-11c9b8019bee6855.js:1 false 'layout' 5057-11c9b8019bee6855.js:1 AuthCheck:…"
type textarea "5057-11c9b8019bee6855.js:1 false 'layout' 5057-11c9b8019bee6855.js:1 AuthCheck:…"
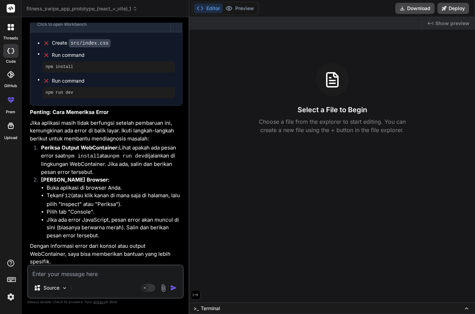
type textarea "x"
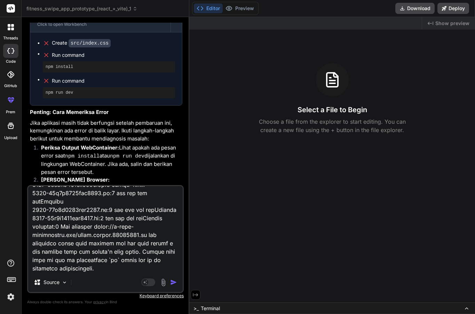
type textarea "5057-11c9b8019bee6855.js:1 false 'layout' 5057-11c9b8019bee6855.js:1 AuthCheck:…"
click at [125, 257] on textarea at bounding box center [105, 229] width 155 height 86
type textarea "x"
paste textarea "5057-11c9b8019bee6855.js:1 false 'layout' 5057-11c9b8019bee6855.js:1 AuthCheck:…"
type textarea "5057-11c9b8019bee6855.js:1 false 'layout' 5057-11c9b8019bee6855.js:1 AuthCheck:…"
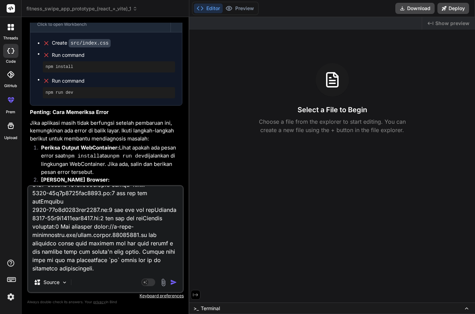
type textarea "x"
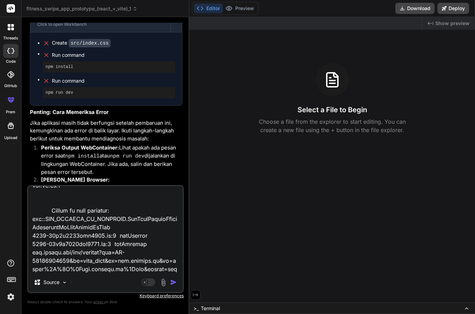
scroll to position [5643, 0]
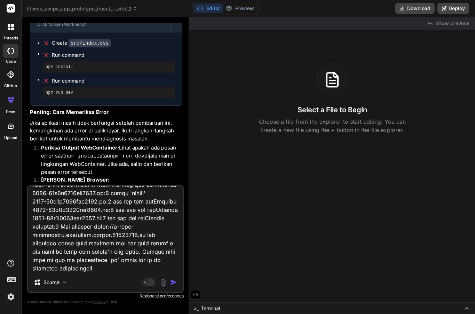
type textarea "5057-11c9b8019bee6855.js:1 false 'layout' 5057-11c9b8019bee6855.js:1 AuthCheck:…"
click at [117, 264] on textarea at bounding box center [105, 229] width 155 height 86
type textarea "x"
type textarea "5057-11c9b8019bee6855.js:1 false 'layout' 5057-11c9b8019bee6855.js:1 AuthCheck:…"
type textarea "x"
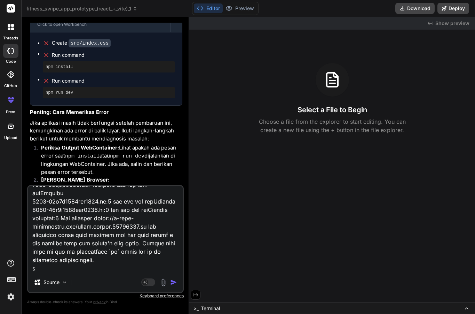
type textarea "5057-11c9b8019bee6855.js:1 false 'layout' 5057-11c9b8019bee6855.js:1 AuthCheck:…"
type textarea "x"
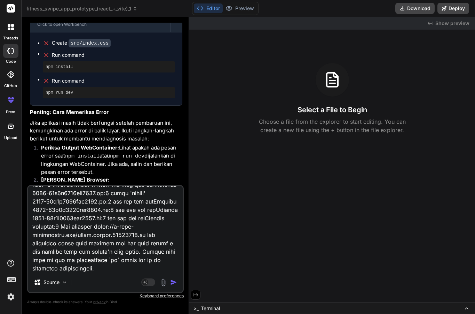
paste textarea "5057-11c9b8019bee6855.js:1 false 'layout' 5057-11c9b8019bee6855.js:1 AuthCheck:…"
type textarea "5057-11c9b8019bee6855.js:1 false 'layout' 5057-11c9b8019bee6855.js:1 AuthCheck:…"
type textarea "x"
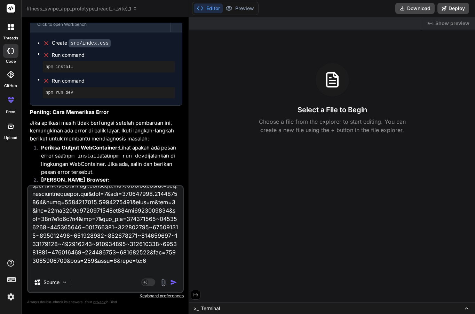
scroll to position [8502, 0]
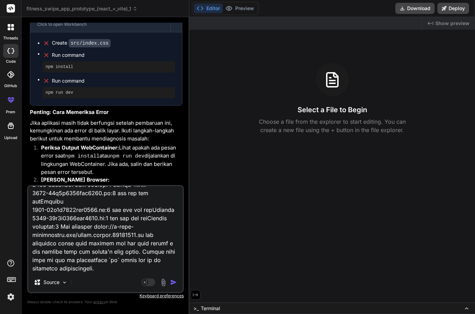
paste textarea "5057-11c9b8019bee6855.js:1 false 'layout' 5057-11c9b8019bee6855.js:1 AuthCheck:…"
type textarea "5057-11c9b8019bee6855.js:1 false 'layout' 5057-11c9b8019bee6855.js:1 AuthCheck:…"
type textarea "x"
type textarea "5057-11c9b8019bee6855.js:1 false 'layout' 5057-11c9b8019bee6855.js:1 AuthCheck:…"
type textarea "x"
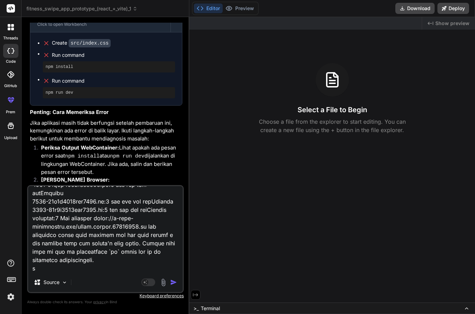
paste textarea "5057-11c9b8019bee6855.js:1 false 'layout' 5057-11c9b8019bee6855.js:1 AuthCheck:…"
type textarea "5057-11c9b8019bee6855.js:1 false 'layout' 5057-11c9b8019bee6855.js:1 AuthCheck:…"
type textarea "x"
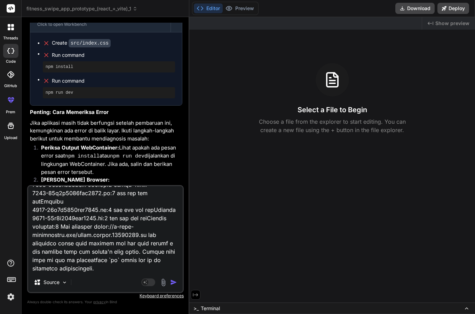
paste textarea "5057-11c9b8019bee6855.js:1 false 'layout' 5057-11c9b8019bee6855.js:1 AuthCheck:…"
type textarea "5057-11c9b8019bee6855.js:1 false 'layout' 5057-11c9b8019bee6855.js:1 AuthCheck:…"
type textarea "x"
paste textarea "5057-11c9b8019bee6855.js:1 false 'layout' 5057-11c9b8019bee6855.js:1 AuthCheck:…"
type textarea "5057-11c9b8019bee6855.js:1 false 'layout' 5057-11c9b8019bee6855.js:1 AuthCheck:…"
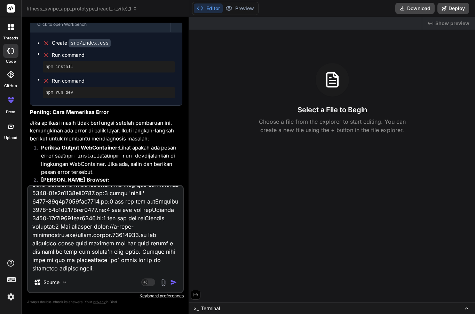
type textarea "x"
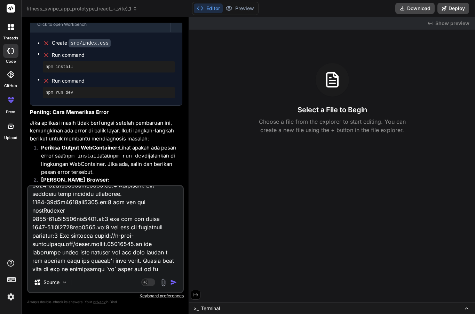
scroll to position [19938, 0]
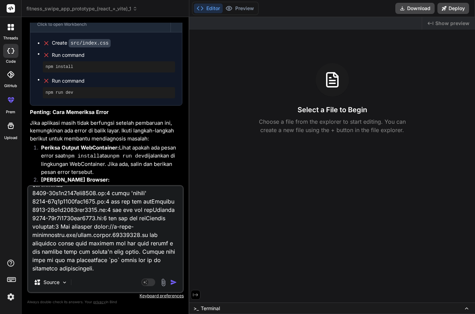
paste textarea "5057-11c9b8019bee6855.js:1 false 'layout' 5057-11c9b8019bee6855.js:1 AuthCheck:…"
type textarea "5057-11c9b8019bee6855.js:1 false 'layout' 5057-11c9b8019bee6855.js:1 AuthCheck:…"
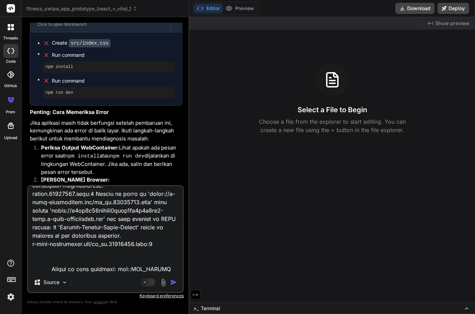
scroll to position [22797, 0]
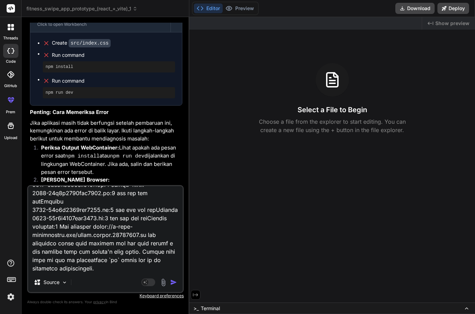
click at [92, 266] on textarea at bounding box center [105, 229] width 155 height 86
paste textarea "5057-11c9b8019bee6855.js:1 false 'layout' 5057-11c9b8019bee6855.js:1 AuthCheck:…"
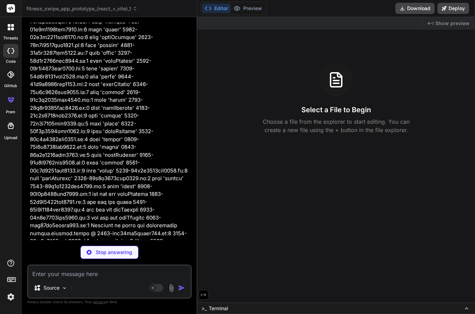
scroll to position [2777, 0]
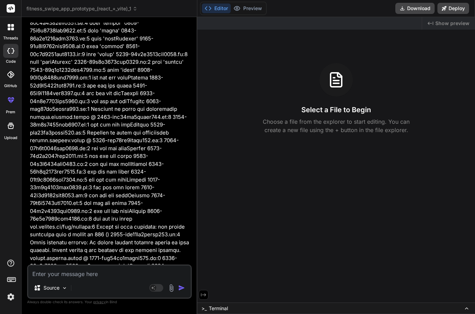
drag, startPoint x: 137, startPoint y: 232, endPoint x: 140, endPoint y: 243, distance: 11.2
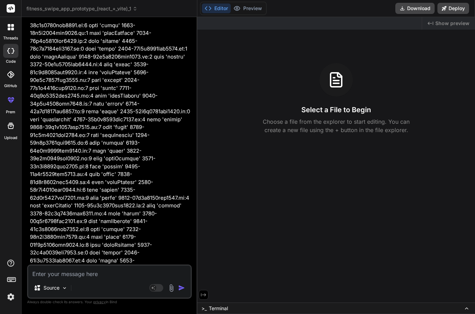
drag, startPoint x: 152, startPoint y: 228, endPoint x: 148, endPoint y: 303, distance: 74.7
click at [148, 303] on div "You Buat aplikasi fitness berbasis swipe seperti Tinder untuk menemukan partner…" at bounding box center [109, 168] width 165 height 291
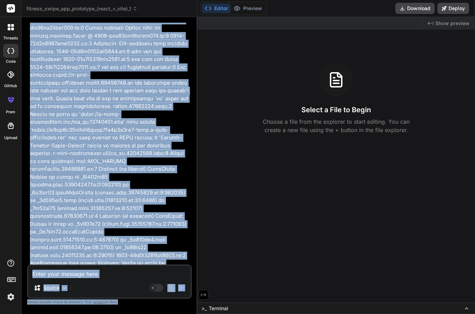
scroll to position [17995, 0]
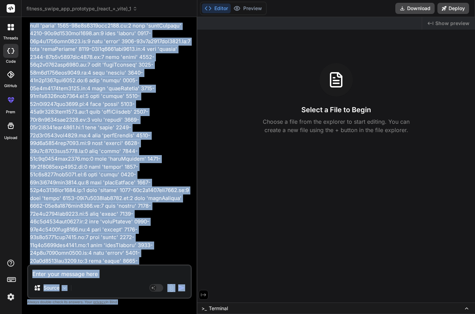
drag, startPoint x: 141, startPoint y: 248, endPoint x: 153, endPoint y: 327, distance: 80.0
click at [153, 313] on html "threads code GitHub prem Upload fitness_swipe_app_prototype_(react_+_vite)_1 Cr…" at bounding box center [237, 157] width 475 height 314
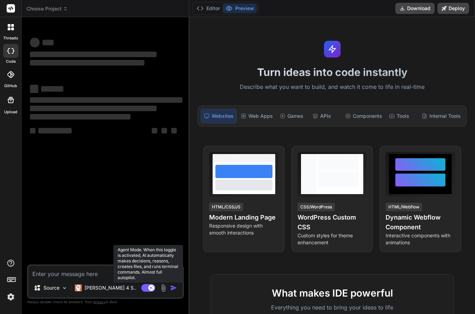
click at [148, 289] on rect at bounding box center [148, 288] width 14 height 8
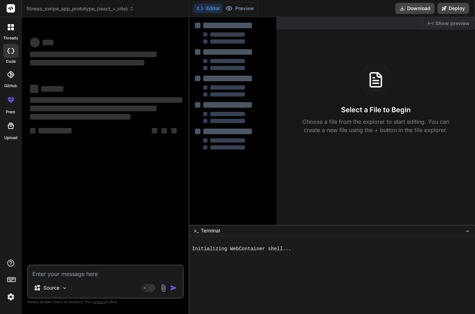
type textarea "x"
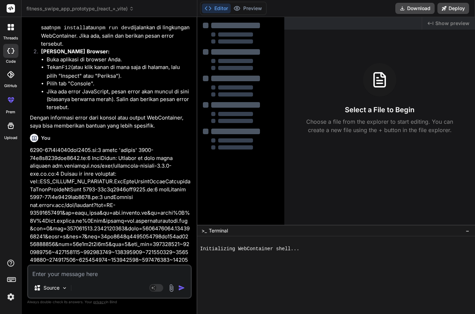
scroll to position [1010, 0]
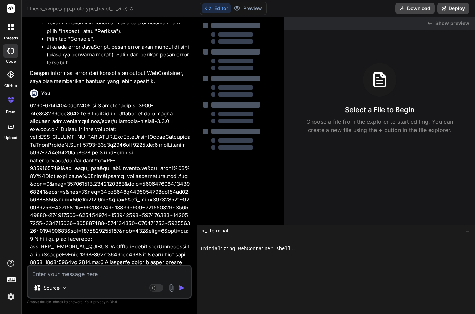
click at [14, 14] on div at bounding box center [10, 8] width 21 height 17
click at [11, 9] on rect at bounding box center [11, 8] width 8 height 8
click at [88, 5] on header "fitness_swipe_app_prototype_(react_+_vite) Created with Pixso." at bounding box center [110, 8] width 176 height 17
click at [87, 8] on span "fitness_swipe_app_prototype_(react_+_vite)" at bounding box center [80, 8] width 108 height 7
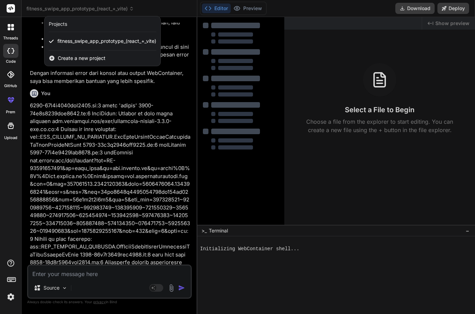
click at [76, 56] on span "Create a new project" at bounding box center [82, 58] width 48 height 7
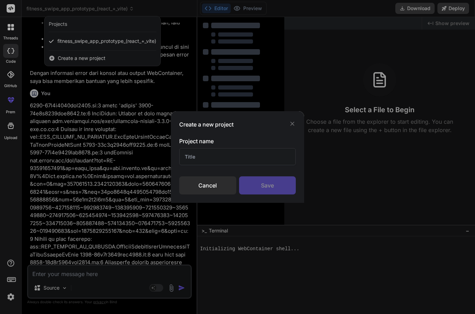
click at [237, 164] on input "text" at bounding box center [237, 156] width 116 height 17
type input "workout partner"
click at [257, 184] on div "Save" at bounding box center [267, 185] width 57 height 18
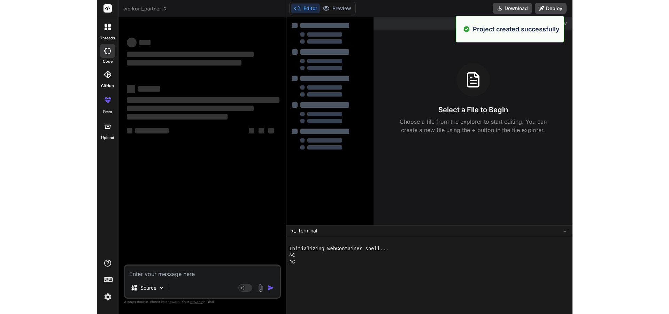
scroll to position [0, 0]
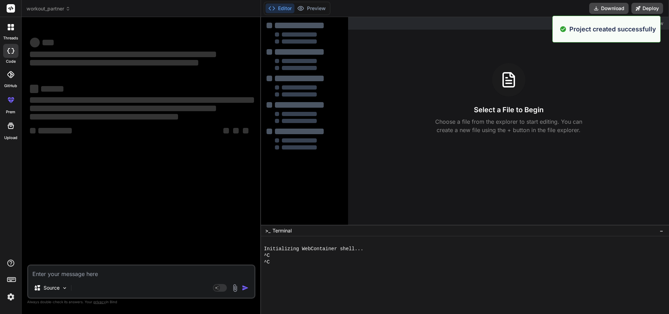
type textarea "x"
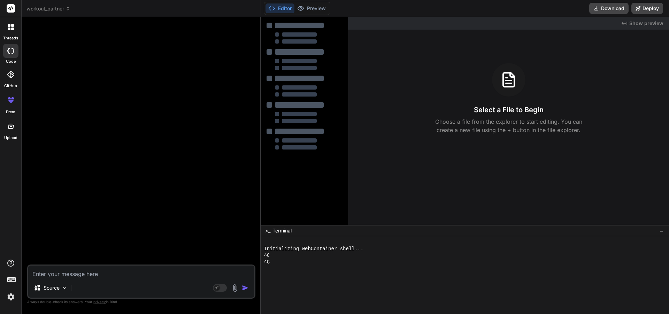
click at [80, 273] on textarea at bounding box center [141, 271] width 226 height 13
paste textarea "Buat aplikasi fitness berbasis swipe seperti Tinder untuk menemukan partner wor…"
type textarea "Buat aplikasi fitness berbasis swipe seperti Tinder untuk menemukan partner wor…"
type textarea "x"
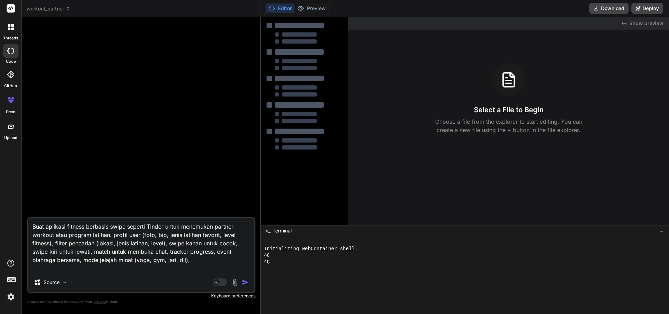
type textarea "Buat aplikasi fitness berbasis swipe seperti Tinder untuk menemukan partner wor…"
click at [246, 283] on img "button" at bounding box center [245, 282] width 7 height 7
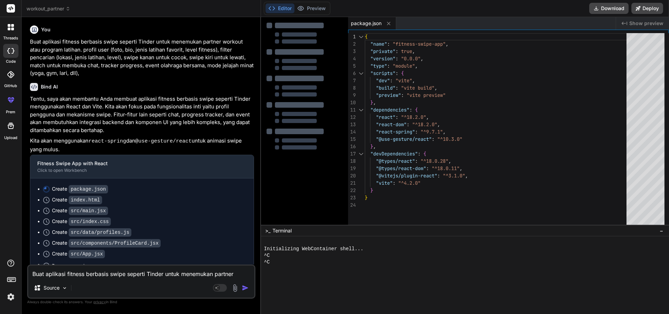
type textarea "x"
click at [288, 6] on button "Editor" at bounding box center [279, 8] width 29 height 10
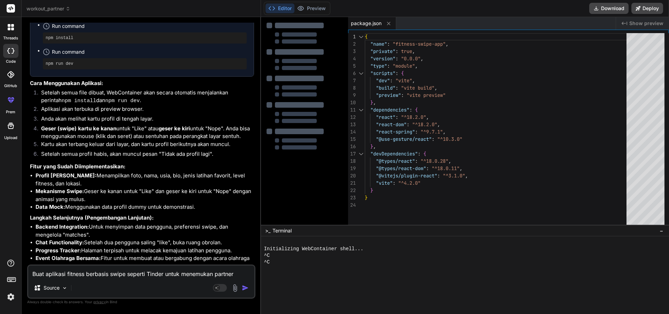
scroll to position [275, 0]
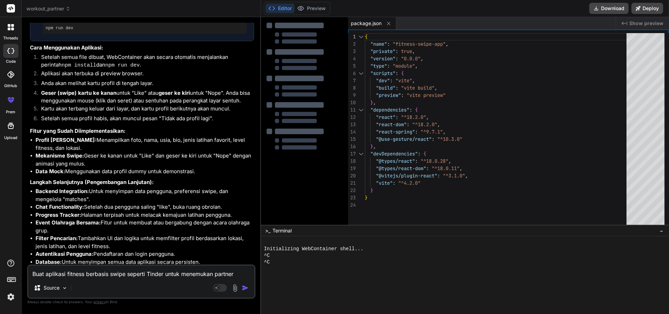
click at [148, 179] on strong "Langkah Selanjutnya (Pengembangan Lanjutan):" at bounding box center [92, 182] width 124 height 7
click at [169, 226] on li "Event Olahraga Bersama: Fitur untuk membuat atau bergabung dengan acara olahrag…" at bounding box center [145, 227] width 218 height 16
click at [170, 226] on li "Event Olahraga Bersama: Fitur untuk membuat atau bergabung dengan acara olahrag…" at bounding box center [145, 227] width 218 height 16
click at [170, 268] on textarea "Buat aplikasi fitness berbasis swipe seperti Tinder untuk menemukan partner wor…" at bounding box center [141, 271] width 226 height 13
click at [177, 219] on li "Event Olahraga Bersama: Fitur untuk membuat atau bergabung dengan acara olahrag…" at bounding box center [145, 227] width 218 height 16
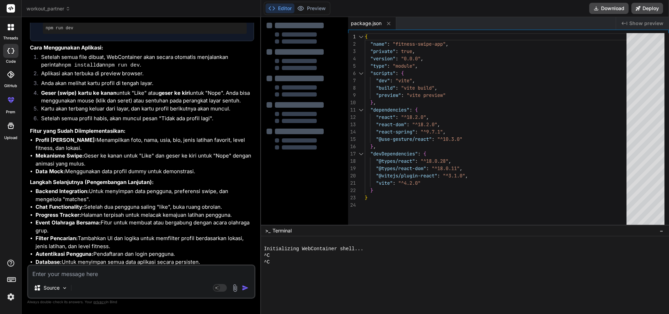
drag, startPoint x: 217, startPoint y: 220, endPoint x: 212, endPoint y: 266, distance: 46.0
click at [214, 262] on ul "Backend Integration: Untuk menyimpan data pengguna, preferensi swipe, dan menge…" at bounding box center [142, 226] width 224 height 78
click at [182, 231] on li "Event Olahraga Bersama: Fitur untuk membuat atau bergabung dengan acara olahrag…" at bounding box center [145, 227] width 218 height 16
drag, startPoint x: 180, startPoint y: 246, endPoint x: 185, endPoint y: 248, distance: 5.6
click at [180, 246] on li "Filter Pencarian: Tambahkan UI dan logika untuk memfilter profil berdasarkan lo…" at bounding box center [145, 242] width 218 height 16
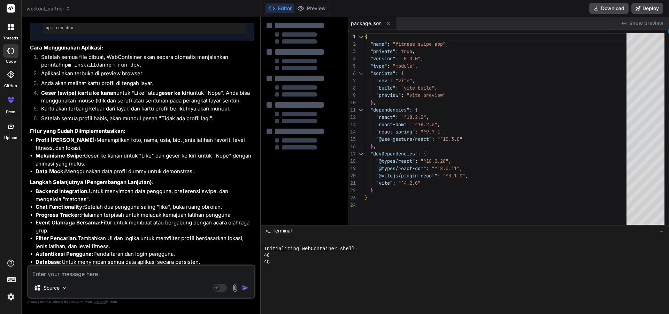
click at [197, 253] on li "Autentikasi Pengguna: Pendaftaran dan login pengguna." at bounding box center [145, 254] width 218 height 8
click at [207, 253] on li "Autentikasi Pengguna: Pendaftaran dan login pengguna." at bounding box center [145, 254] width 218 height 8
click at [211, 253] on li "Autentikasi Pengguna: Pendaftaran dan login pengguna." at bounding box center [145, 254] width 218 height 8
drag, startPoint x: 224, startPoint y: 235, endPoint x: 225, endPoint y: 230, distance: 5.1
click at [224, 236] on li "Filter Pencarian: Tambahkan UI dan logika untuk memfilter profil berdasarkan lo…" at bounding box center [145, 242] width 218 height 16
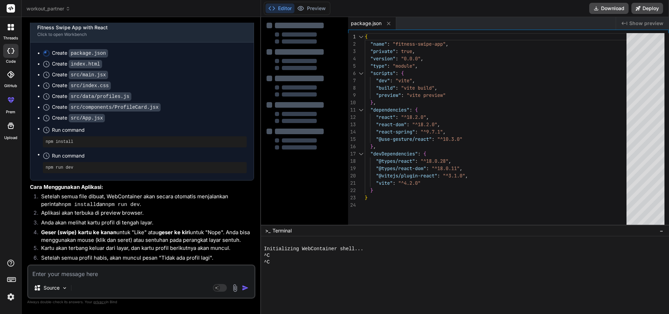
click at [207, 234] on li "Geser (swipe) kartu ke kanan untuk "Like" atau geser ke kiri untuk "Nope". Anda…" at bounding box center [145, 236] width 218 height 16
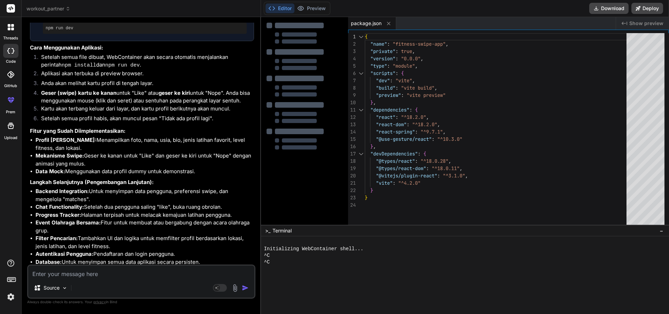
drag, startPoint x: 203, startPoint y: 254, endPoint x: 201, endPoint y: 195, distance: 58.9
click at [201, 235] on ul "Backend Integration: Untuk menyimpan data pengguna, preferensi swipe, dan menge…" at bounding box center [142, 226] width 224 height 78
click at [201, 179] on p "Langkah Selanjutnya (Pengembangan Lanjutan):" at bounding box center [142, 182] width 224 height 8
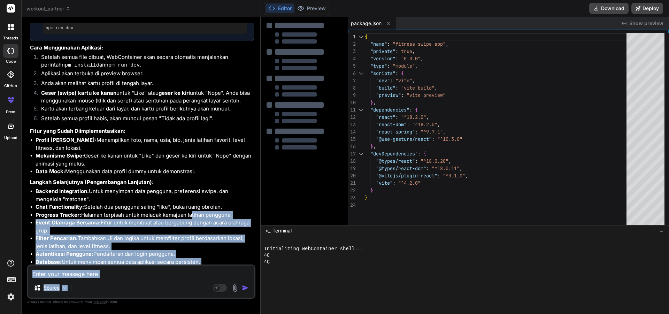
drag, startPoint x: 190, startPoint y: 214, endPoint x: 200, endPoint y: 294, distance: 81.0
click at [200, 292] on div "You Buat aplikasi fitness berbasis swipe seperti Tinder untuk menemukan partner…" at bounding box center [141, 168] width 228 height 291
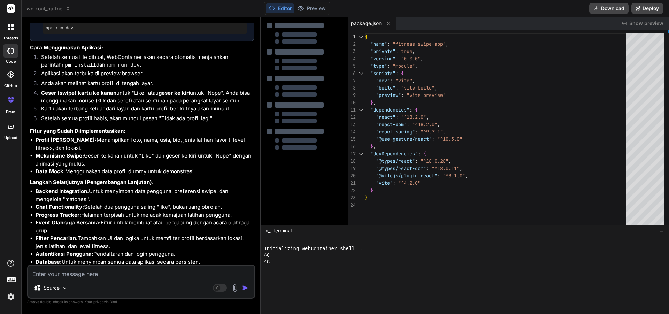
drag, startPoint x: 200, startPoint y: 304, endPoint x: 210, endPoint y: 285, distance: 21.7
click at [200, 313] on div "You Buat aplikasi fitness berbasis swipe seperti Tinder untuk menemukan partner…" at bounding box center [141, 168] width 228 height 291
click at [225, 228] on li "Event Olahraga Bersama: Fitur untuk membuat atau bergabung dengan acara olahrag…" at bounding box center [145, 227] width 218 height 16
drag, startPoint x: 224, startPoint y: 251, endPoint x: 226, endPoint y: 248, distance: 3.8
click at [226, 248] on ul "Backend Integration: Untuk menyimpan data pengguna, preferensi swipe, dan menge…" at bounding box center [142, 226] width 224 height 78
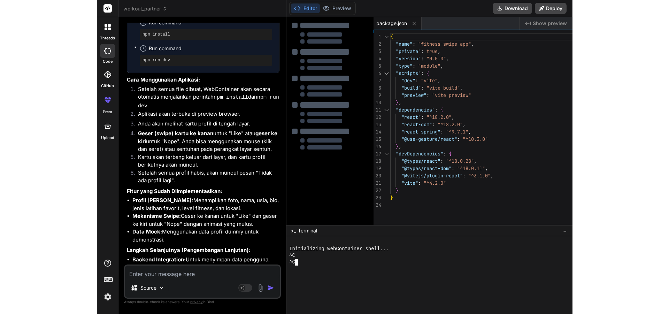
scroll to position [307, 0]
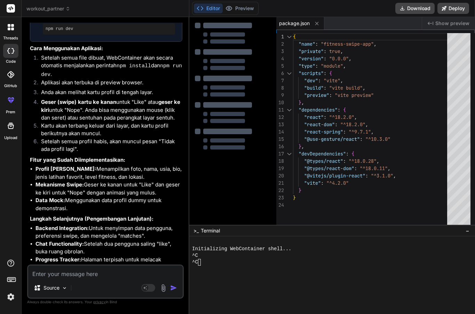
type textarea "x"
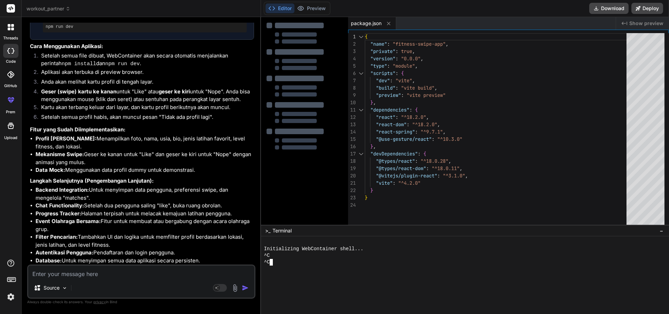
scroll to position [275, 0]
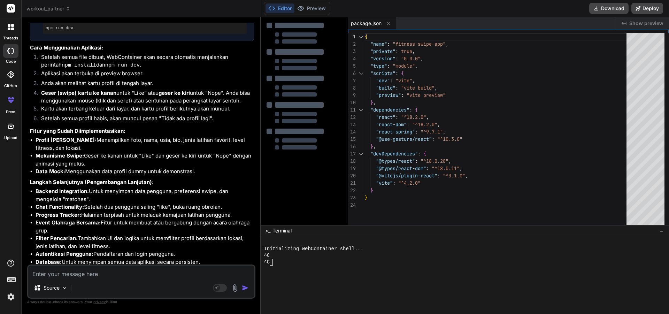
click at [7, 11] on icon at bounding box center [11, 8] width 8 height 8
click at [13, 11] on rect at bounding box center [11, 8] width 8 height 8
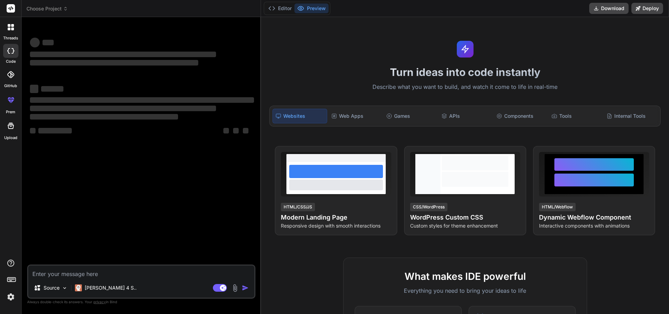
type textarea "x"
type textarea "Buat aplikasi fitness berbasis swipe seperti Tinder untuk menemukan partner wor…"
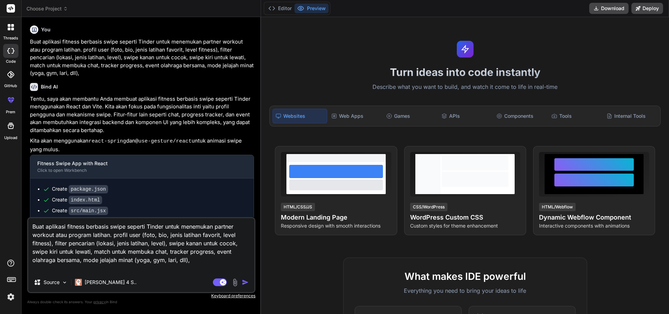
type textarea "x"
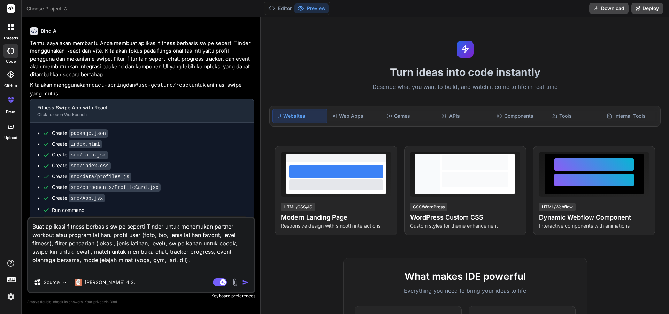
scroll to position [70, 0]
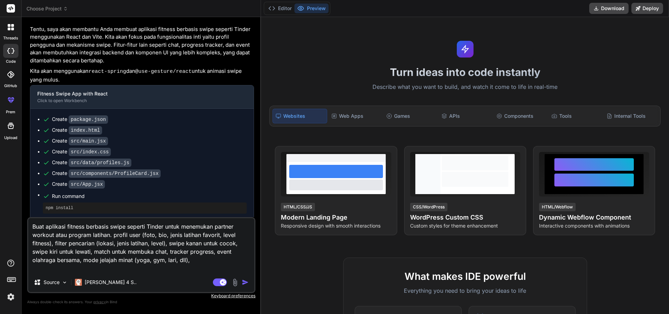
type textarea "Buat aplikasi fitness berbasis swipe seperti Tinder untuk menemukan partner wor…"
click at [349, 41] on div "Turn ideas into code instantly Describe what you want to build, and watch it co…" at bounding box center [465, 165] width 408 height 297
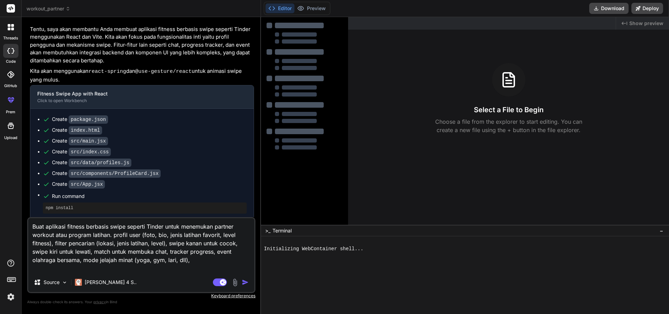
click at [272, 8] on icon at bounding box center [271, 8] width 7 height 7
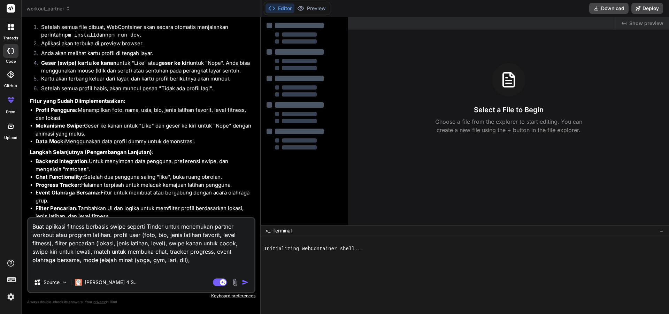
scroll to position [323, 0]
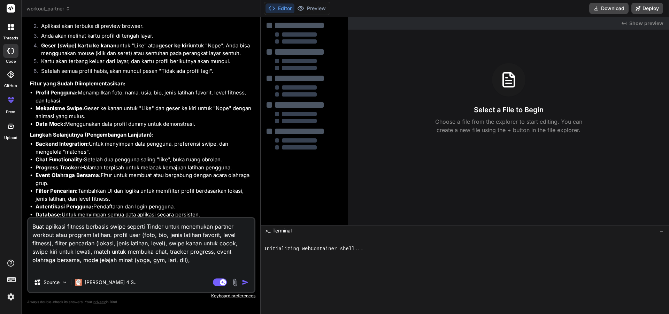
click at [189, 255] on textarea "Buat aplikasi fitness berbasis swipe seperti Tinder untuk menemukan partner wor…" at bounding box center [141, 245] width 226 height 54
click at [68, 8] on icon at bounding box center [67, 8] width 5 height 5
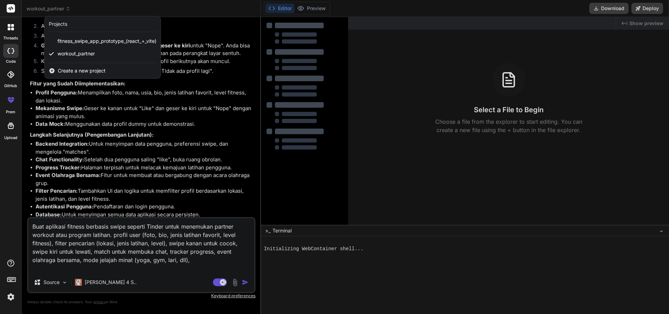
click at [74, 70] on span "Create a new project" at bounding box center [82, 70] width 48 height 7
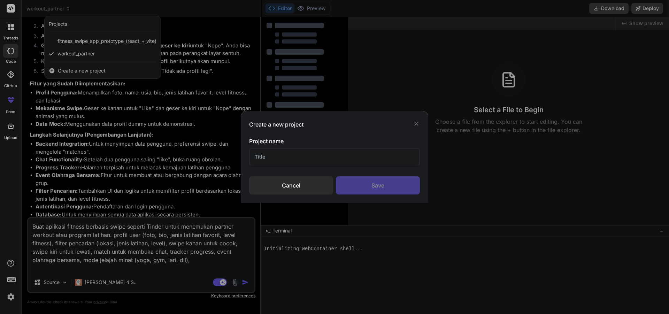
drag, startPoint x: 305, startPoint y: 161, endPoint x: 309, endPoint y: 162, distance: 4.0
click at [305, 161] on input "text" at bounding box center [334, 156] width 171 height 17
type input "1"
click at [372, 185] on div "Save" at bounding box center [378, 185] width 84 height 18
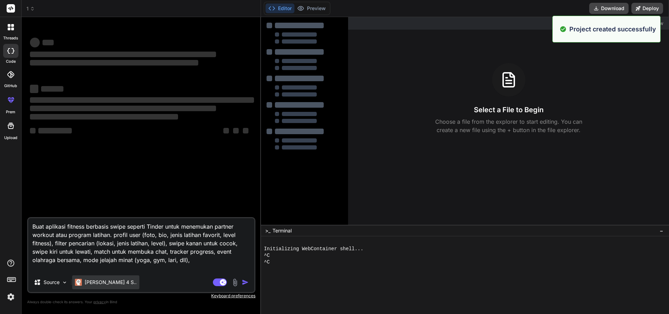
click at [100, 280] on p "[PERSON_NAME] 4 S.." at bounding box center [111, 282] width 52 height 7
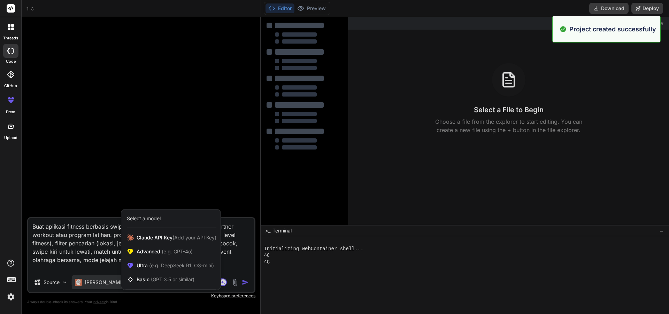
click at [101, 268] on div at bounding box center [334, 157] width 669 height 314
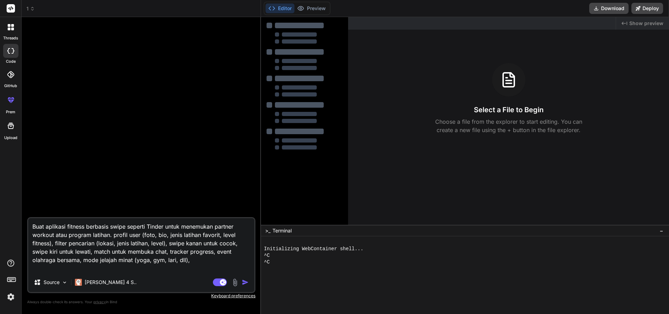
click at [248, 282] on img "button" at bounding box center [245, 282] width 7 height 7
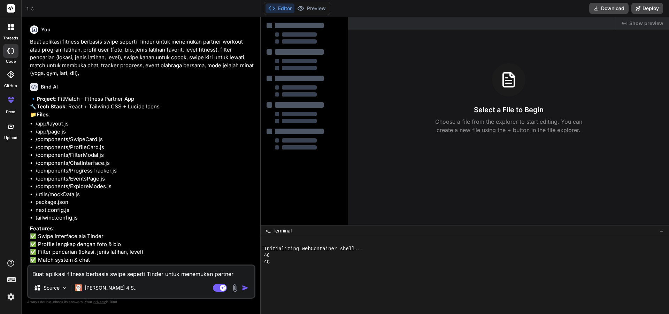
type textarea "x"
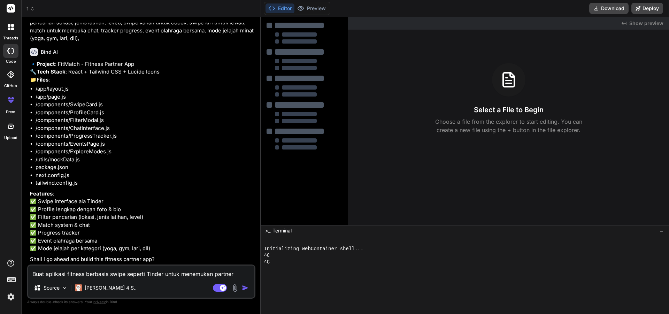
scroll to position [98, 0]
click at [645, 19] on div "Created with Pixso. Show preview" at bounding box center [642, 23] width 53 height 13
click at [645, 21] on span "Show preview" at bounding box center [646, 23] width 34 height 7
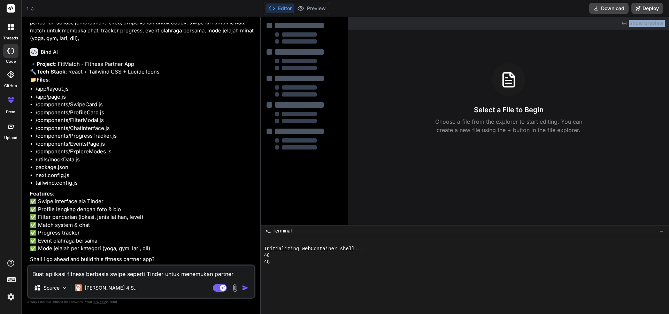
click at [645, 21] on span "Show preview" at bounding box center [646, 23] width 34 height 7
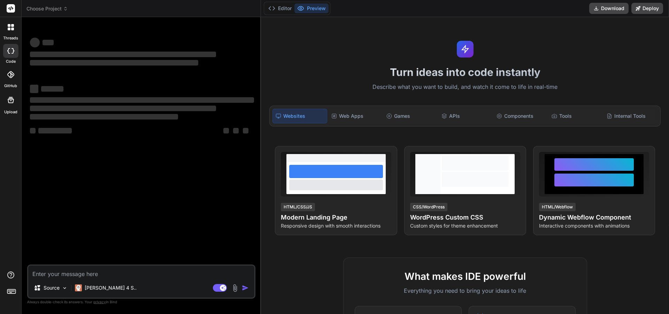
click at [644, 23] on div "Turn ideas into code instantly Describe what you want to build, and watch it co…" at bounding box center [465, 165] width 408 height 297
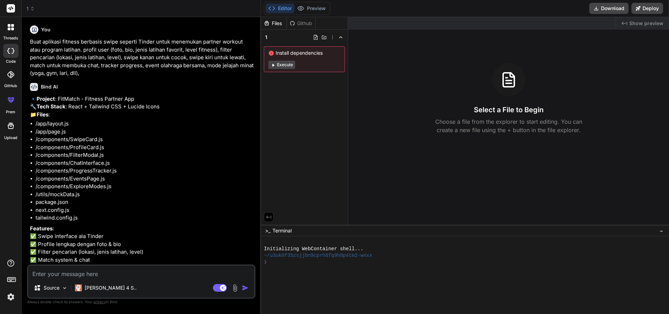
click at [289, 63] on button "Execute" at bounding box center [281, 65] width 27 height 8
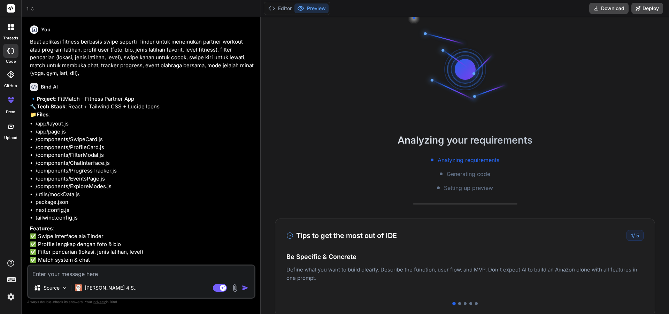
type textarea "x"
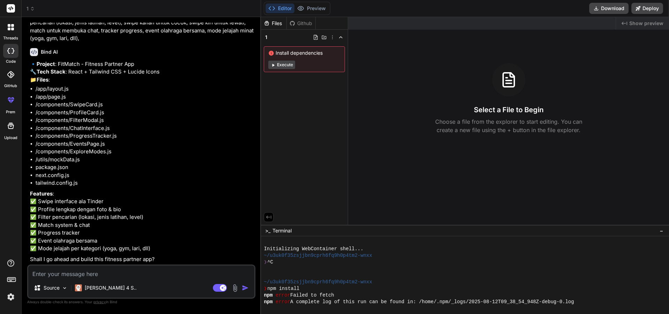
scroll to position [20, 0]
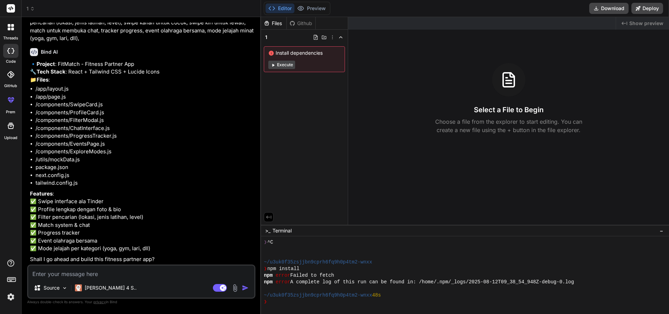
click at [270, 215] on icon at bounding box center [268, 217] width 6 height 6
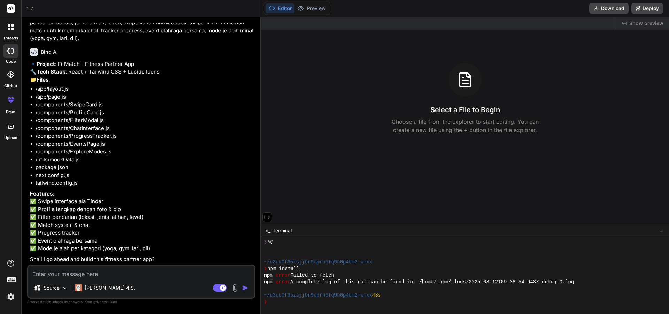
click at [270, 215] on icon at bounding box center [267, 217] width 6 height 6
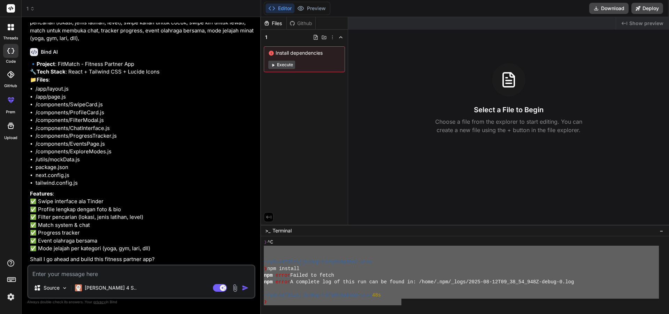
drag, startPoint x: 401, startPoint y: 300, endPoint x: 262, endPoint y: 243, distance: 149.5
click at [262, 244] on div "ZZZZZZZZZZZZZZZZZZZZZZZZZZZZZZZZ mmmmmmmmmmmmmmmmmmmmmmmmmmmmmmmm ❯ ^C ~/u3uk0f…" at bounding box center [465, 275] width 408 height 78
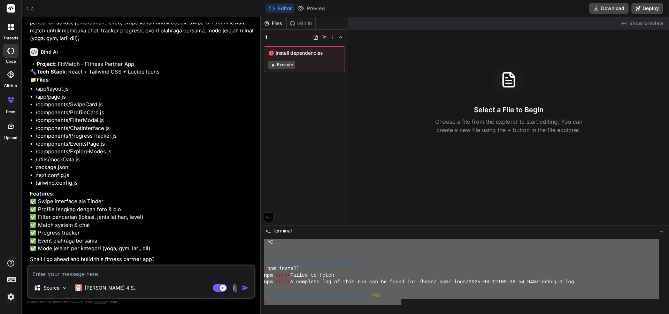
click at [263, 243] on div at bounding box center [465, 275] width 408 height 78
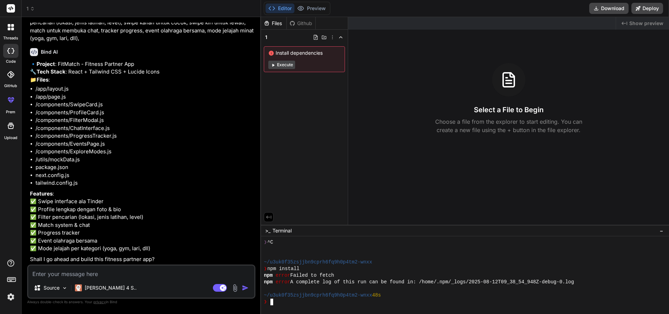
click at [269, 248] on div at bounding box center [461, 249] width 395 height 7
click at [269, 250] on div at bounding box center [461, 249] width 395 height 7
click at [266, 256] on div at bounding box center [461, 255] width 395 height 7
click at [264, 257] on div at bounding box center [461, 255] width 395 height 7
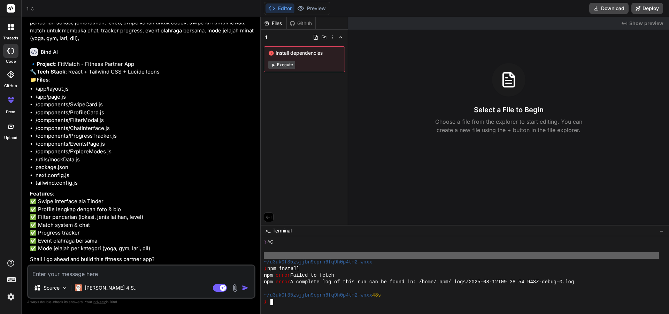
click at [267, 256] on div at bounding box center [461, 255] width 395 height 7
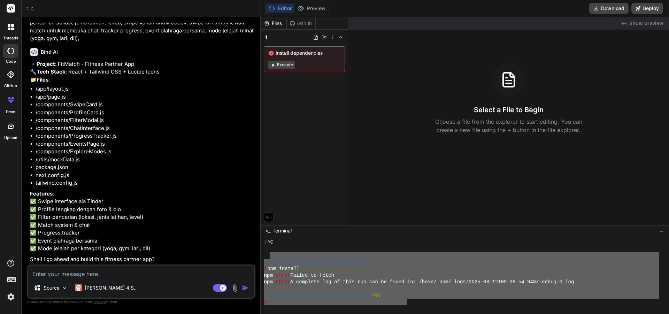
drag, startPoint x: 270, startPoint y: 256, endPoint x: 406, endPoint y: 303, distance: 144.6
click at [407, 304] on div "❯ ^C ~/u3uk0f35zsjjbn9cprh6fq9h0p4tm2-wnxx ❯ npm install npm error Failed to fe…" at bounding box center [461, 272] width 395 height 66
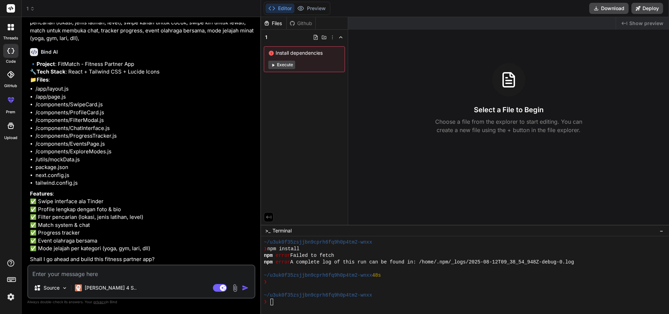
click at [138, 269] on textarea at bounding box center [141, 271] width 226 height 13
paste textarea "[EMAIL_ADDRESS][DOMAIN_NAME]"
type textarea "[EMAIL_ADDRESS][DOMAIN_NAME]"
type textarea "x"
type textarea "[EMAIL_ADDRESS][DOMAIN_NAME]"
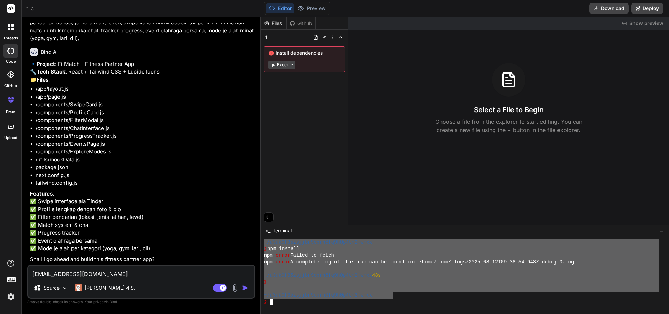
drag, startPoint x: 394, startPoint y: 296, endPoint x: 259, endPoint y: 243, distance: 144.2
click at [259, 243] on div "threads code GitHub prem Upload 1 Created with Pixso. Bind AI Web Search Create…" at bounding box center [334, 157] width 669 height 314
type textarea "~/u3uk0f35zsjjbn9cprh6fq9h0p4tm2-wnxx ❯ npm install npm error Failed to fetch n…"
click at [130, 276] on textarea "[EMAIL_ADDRESS][DOMAIN_NAME]" at bounding box center [141, 271] width 226 height 13
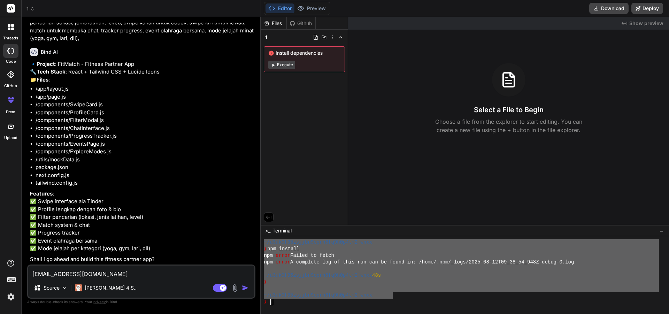
click at [130, 276] on textarea "[EMAIL_ADDRESS][DOMAIN_NAME]" at bounding box center [141, 271] width 226 height 13
paste textarea "~/u3uk0f35zsjjbn9cprh6fq9h0p4tm2-wnxx ❯ npm install npm error Failed to fetch n…"
type textarea "~/u3uk0f35zsjjbn9cprh6fq9h0p4tm2-wnxx ❯ npm install npm error Failed to fetch n…"
type textarea "x"
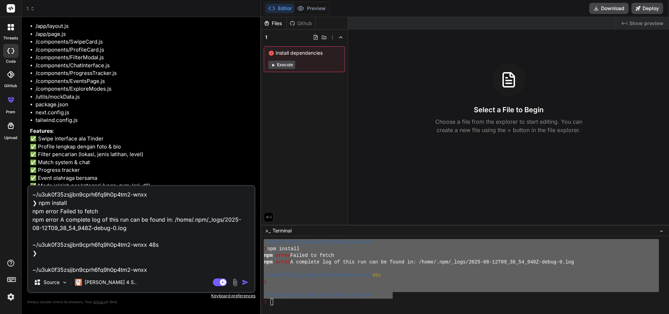
scroll to position [1, 0]
type textarea "~/u3uk0f35zsjjbn9cprh6fq9h0p4tm2-wnxx ❯ npm install npm error Failed to fetch n…"
click at [245, 284] on img "button" at bounding box center [245, 282] width 7 height 7
type textarea "x"
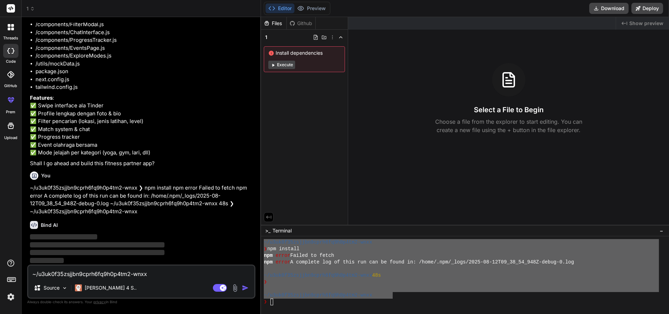
scroll to position [193, 0]
click at [476, 46] on div "Created with Pixso. Show preview Select a File to Begin Choose a file from the …" at bounding box center [508, 121] width 321 height 208
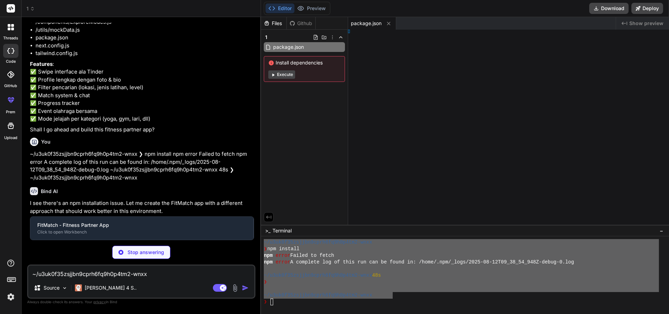
type textarea "x"
type textarea "extConfig"
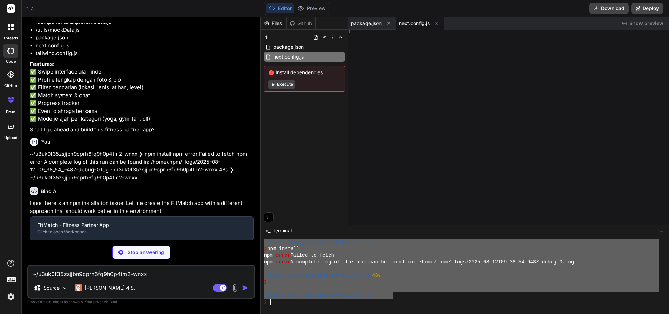
type textarea "x"
type textarea ", }, }"
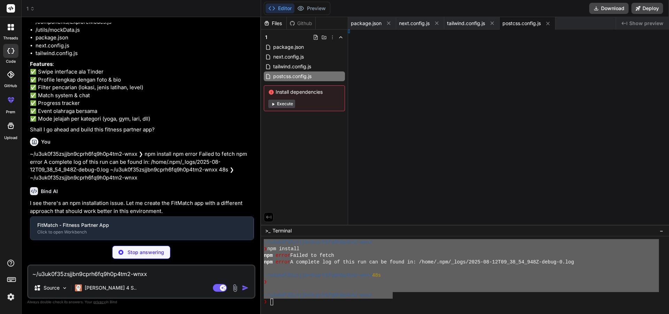
type textarea "x"
type textarea "> ) }"
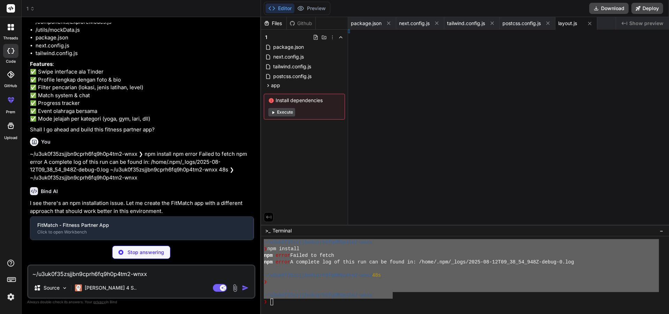
type textarea "x"
type textarea "deg); } }"
type textarea "x"
type textarea ") }"
type textarea "x"
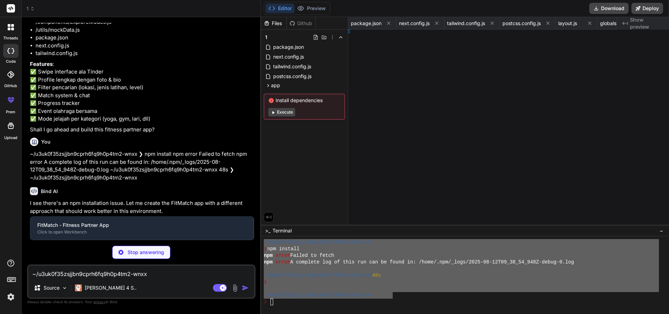
type textarea "v> ) }"
type textarea "x"
type textarea ") }"
type textarea "x"
type textarea ") }"
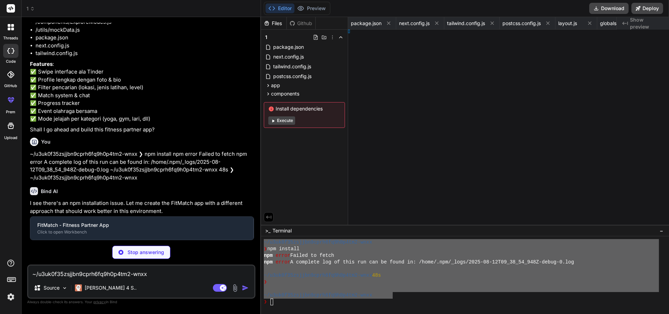
type textarea "x"
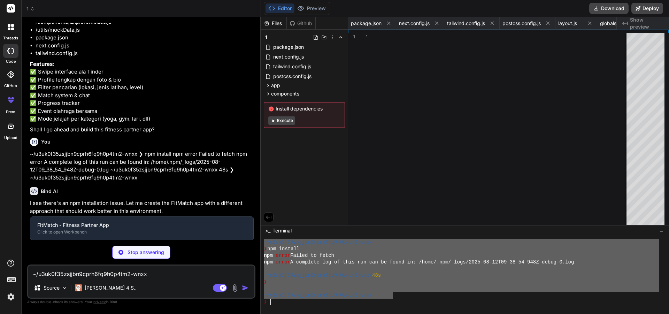
type textarea "}"
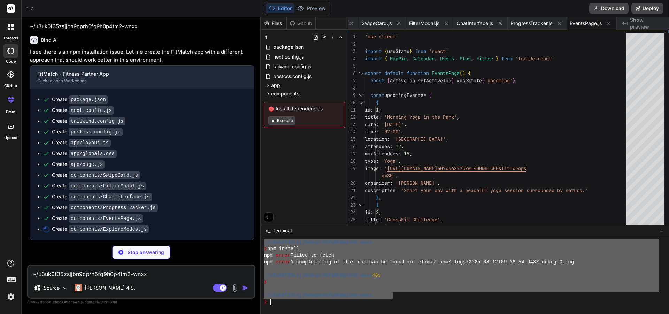
scroll to position [378, 0]
type textarea "x"
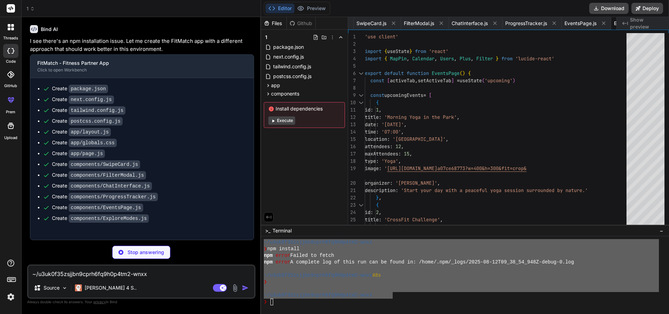
type textarea "x"
type textarea "distance: 1.9, rating: 4.9 } ]"
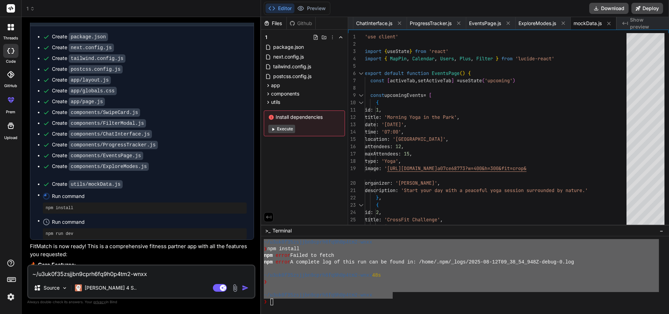
scroll to position [152, 0]
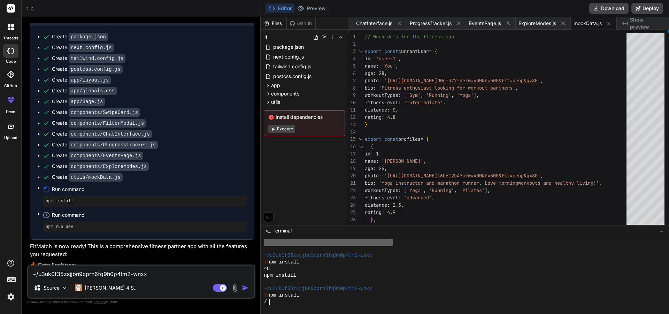
click at [290, 194] on div "Files Github 1 package.json next.config.js tailwind.config.js postcss.config.js…" at bounding box center [304, 121] width 87 height 208
type textarea "x"
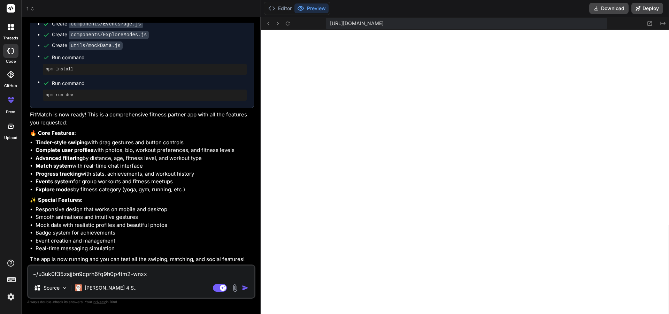
scroll to position [573, 0]
click at [111, 272] on textarea "~/u3uk0f35zsjjbn9cprh6fq9h0p4tm2-wnxx ❯ npm install npm error Failed to fetch n…" at bounding box center [141, 271] width 226 height 13
paste textarea "/app/page.js:4:0 Module not found: Can't resolve '@/components/SwipeCard' 2 | 3…"
type textarea "/app/page.js:4:0 Module not found: Can't resolve '@/components/SwipeCard' 2 | 3…"
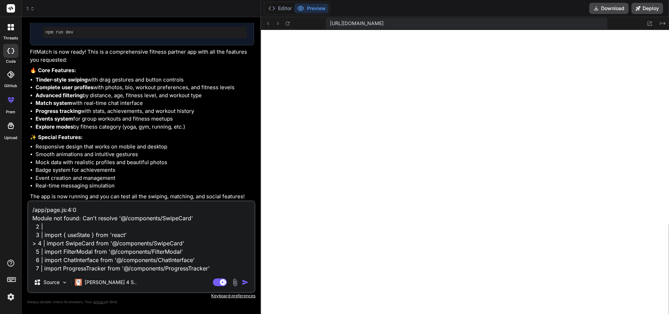
type textarea "x"
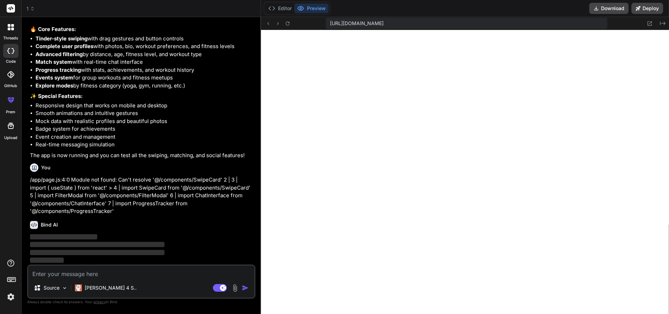
scroll to position [676, 0]
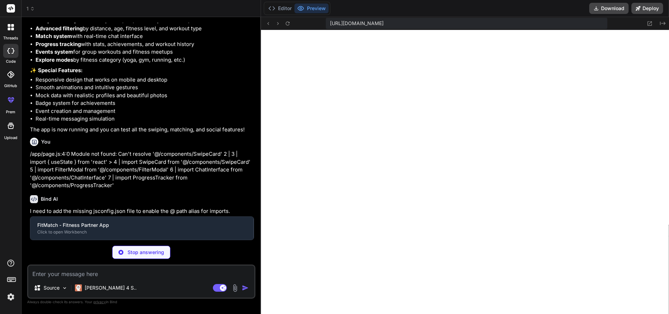
type textarea "x"
type textarea "{ "compilerOptions": { "baseUrl": ".", "paths": { "@/*": ["./*"] } } }"
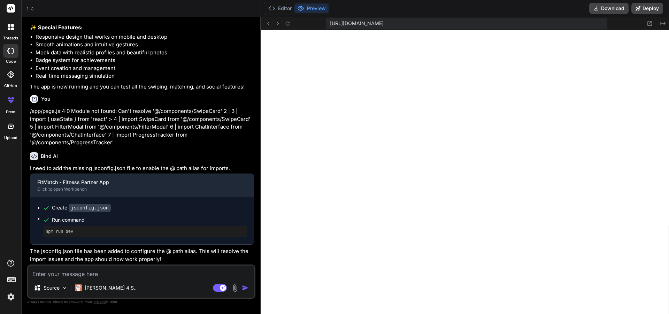
scroll to position [1224, 0]
click at [609, 6] on button "Download" at bounding box center [608, 8] width 39 height 11
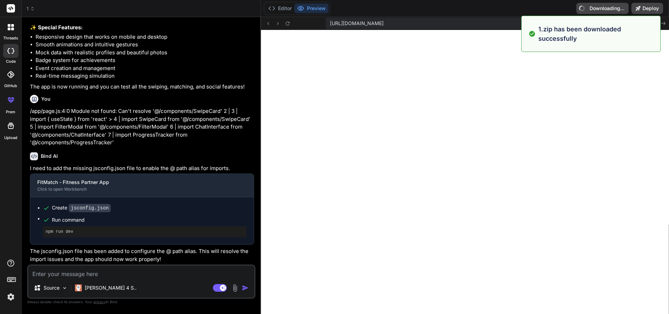
type textarea "x"
